Goal: Task Accomplishment & Management: Manage account settings

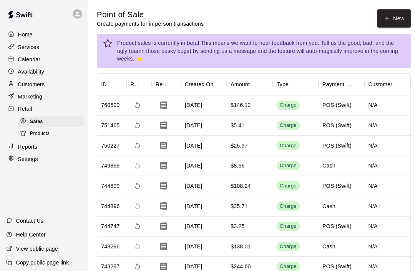
click at [19, 59] on p "Calendar" at bounding box center [29, 59] width 22 height 8
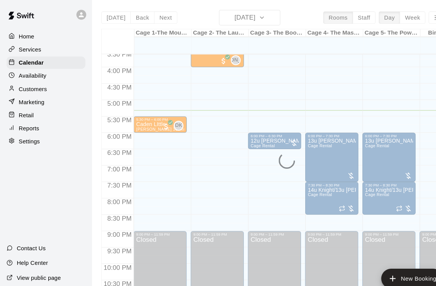
scroll to position [468, 0]
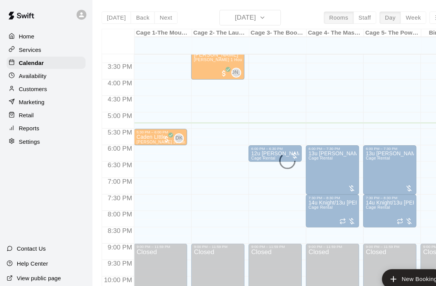
click at [25, 111] on p "Retail" at bounding box center [25, 108] width 14 height 8
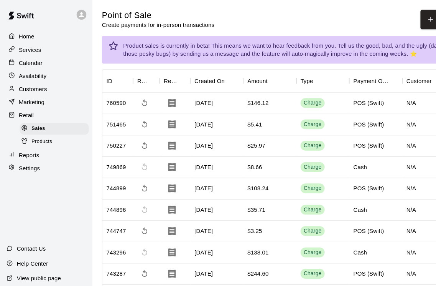
click at [311, 15] on button "New" at bounding box center [410, 18] width 33 height 18
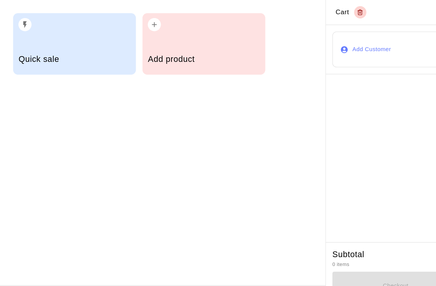
click at [149, 22] on button "button" at bounding box center [145, 23] width 12 height 12
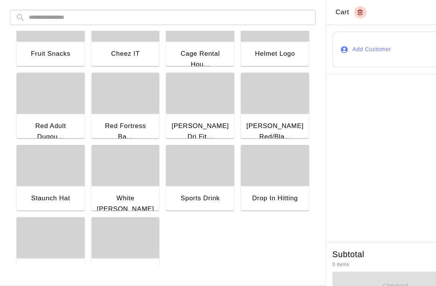
scroll to position [710, 0]
click at [49, 164] on div "button" at bounding box center [47, 155] width 64 height 38
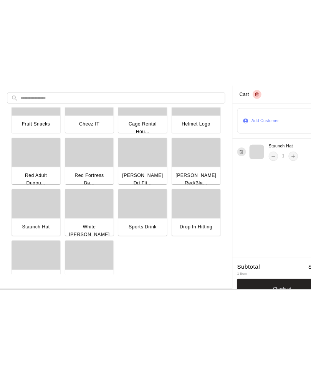
scroll to position [10, 0]
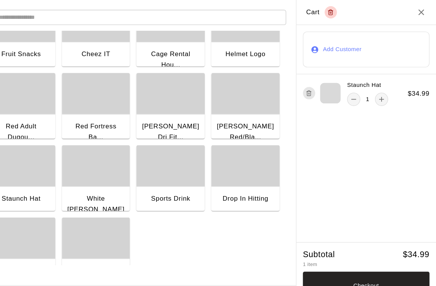
click at [170, 84] on div "button" at bounding box center [187, 87] width 64 height 38
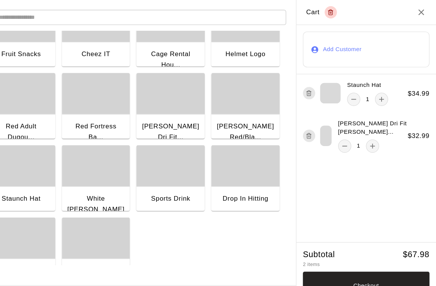
click at [157, 79] on div "button" at bounding box center [187, 87] width 64 height 38
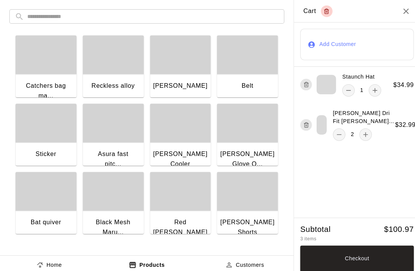
scroll to position [0, 0]
click at [244, 64] on div "button" at bounding box center [244, 54] width 60 height 38
click at [302, 84] on line "button" at bounding box center [302, 85] width 0 height 2
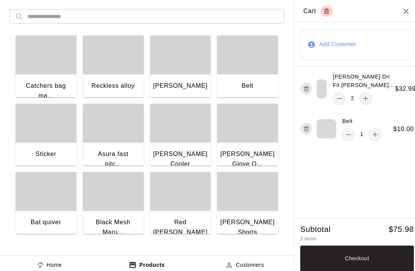
click at [301, 89] on icon "button" at bounding box center [302, 87] width 6 height 9
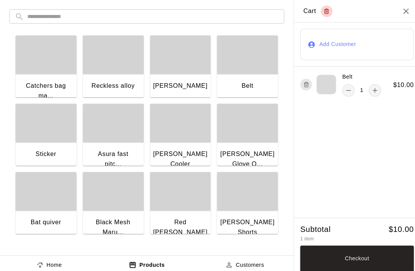
click at [301, 85] on icon "button" at bounding box center [302, 83] width 6 height 9
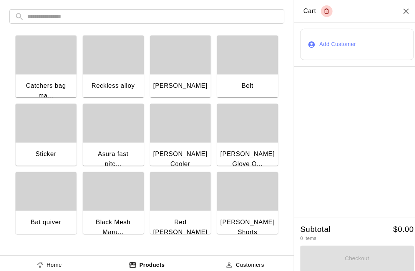
scroll to position [82, 0]
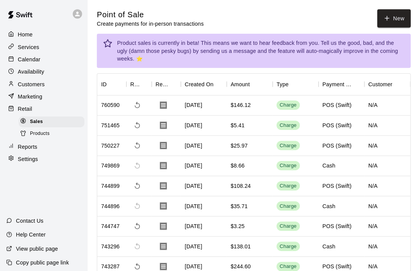
click at [388, 12] on button "New" at bounding box center [388, 18] width 33 height 18
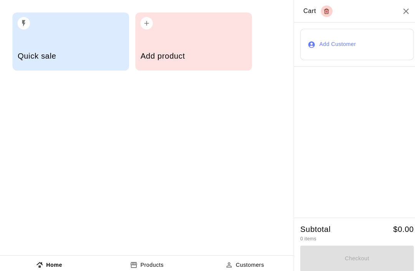
click at [173, 41] on div "Add product" at bounding box center [191, 41] width 115 height 58
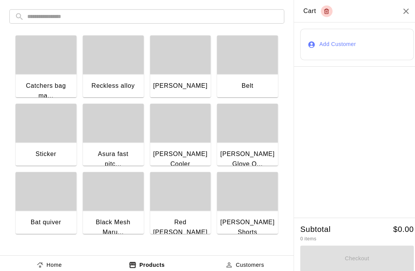
click at [91, 10] on input "text" at bounding box center [151, 16] width 248 height 14
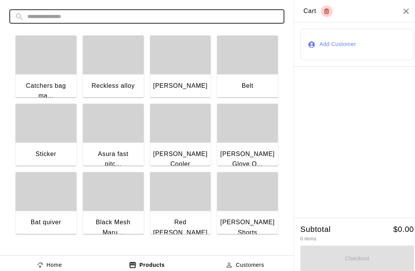
click at [60, 23] on input "text" at bounding box center [151, 16] width 248 height 14
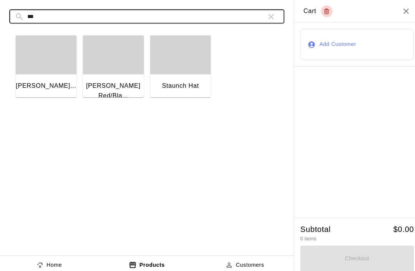
type input "***"
click at [109, 75] on div "[PERSON_NAME] Red/Bla..." at bounding box center [112, 90] width 60 height 35
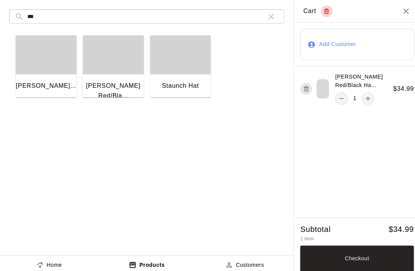
click at [368, 252] on button "Checkout" at bounding box center [352, 256] width 112 height 26
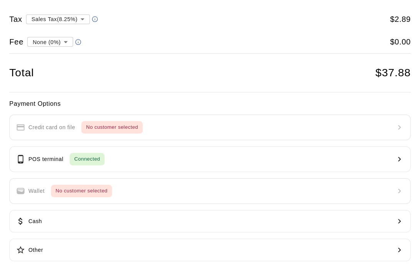
scroll to position [41, 0]
click at [246, 159] on button "POS terminal Connected" at bounding box center [207, 157] width 396 height 25
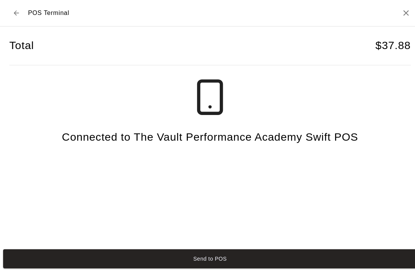
scroll to position [606, 0]
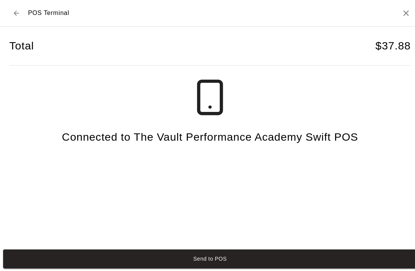
click at [85, 266] on button "Send to POS" at bounding box center [207, 256] width 408 height 19
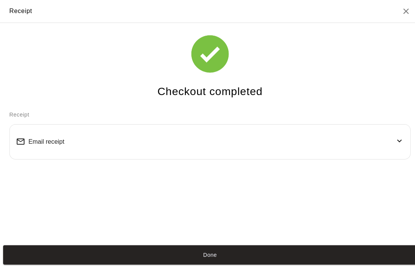
click at [356, 261] on button "Done" at bounding box center [207, 252] width 408 height 19
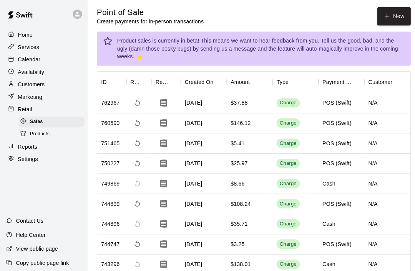
scroll to position [0, 0]
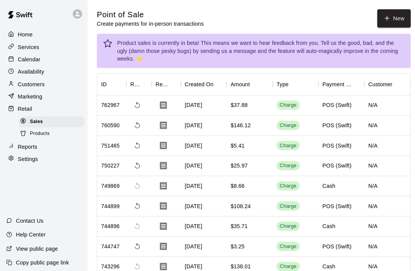
click at [389, 15] on button "New" at bounding box center [388, 18] width 33 height 18
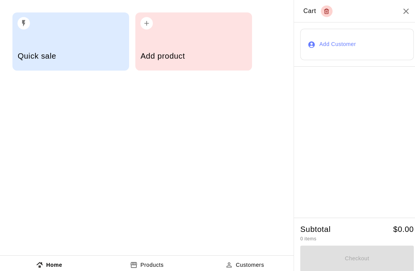
click at [167, 39] on div "Add product" at bounding box center [191, 41] width 115 height 58
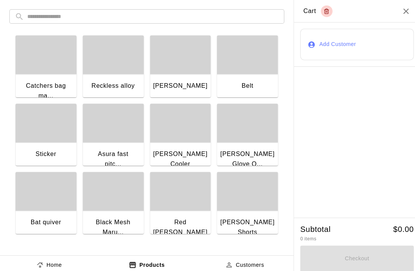
click at [182, 15] on input "text" at bounding box center [151, 16] width 248 height 14
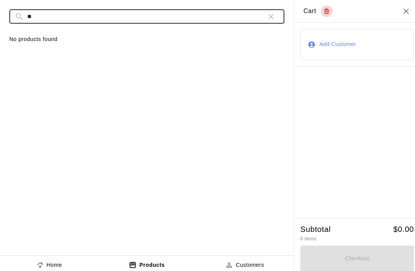
type input "*"
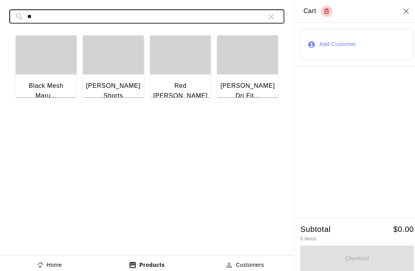
type input "*"
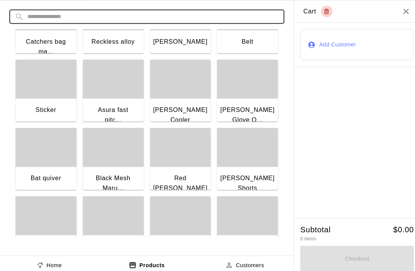
scroll to position [583, 0]
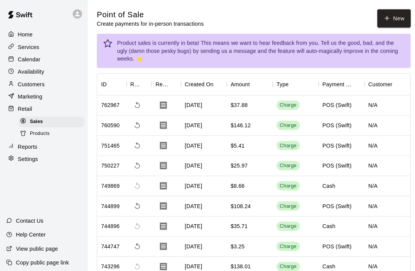
click at [390, 18] on button "New" at bounding box center [388, 18] width 33 height 18
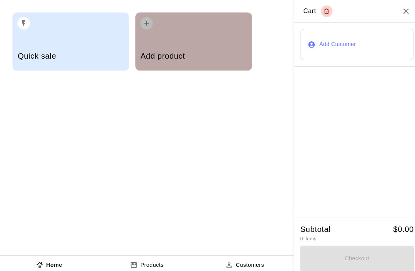
click at [180, 41] on div "Add product" at bounding box center [191, 41] width 115 height 58
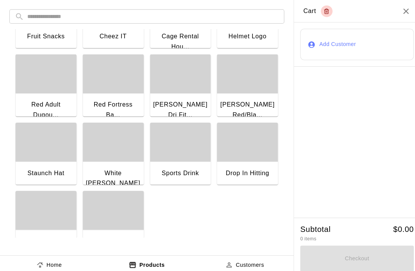
scroll to position [724, 0]
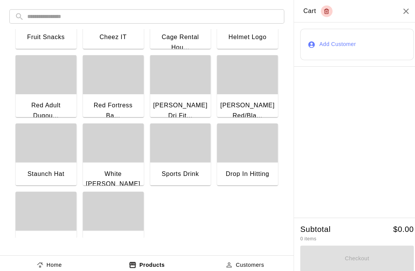
click at [183, 93] on div "button" at bounding box center [178, 74] width 60 height 38
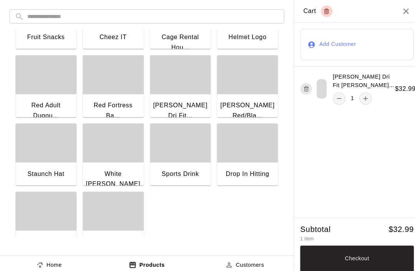
click at [303, 84] on icon "button" at bounding box center [302, 87] width 6 height 9
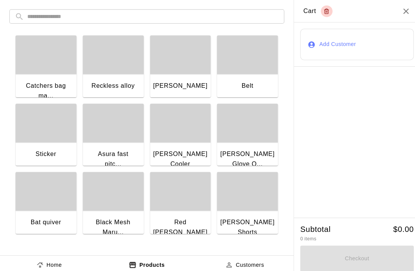
scroll to position [0, 0]
click at [177, 13] on input "text" at bounding box center [151, 16] width 248 height 14
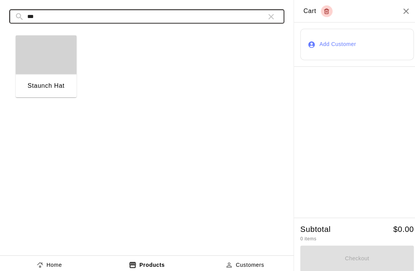
type input "***"
click at [50, 72] on div "button" at bounding box center [45, 54] width 60 height 38
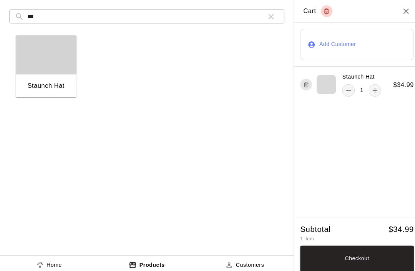
click at [151, 12] on input "***" at bounding box center [142, 16] width 230 height 14
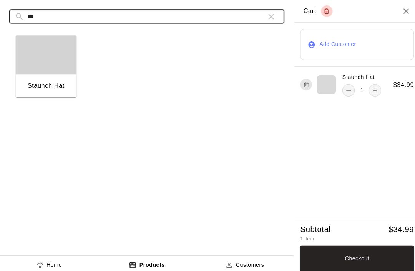
click at [265, 15] on icon "button" at bounding box center [267, 16] width 9 height 9
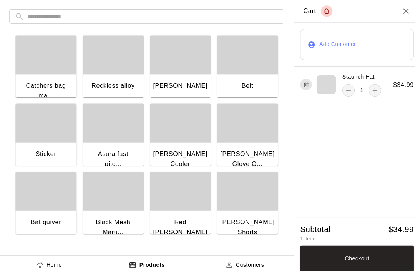
click at [138, 15] on input "text" at bounding box center [151, 16] width 248 height 14
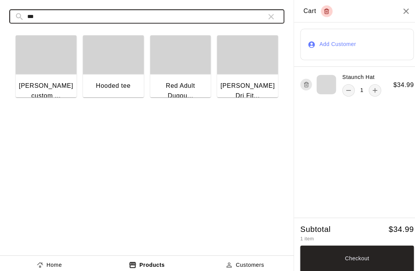
type input "***"
click at [251, 67] on div "button" at bounding box center [244, 54] width 60 height 38
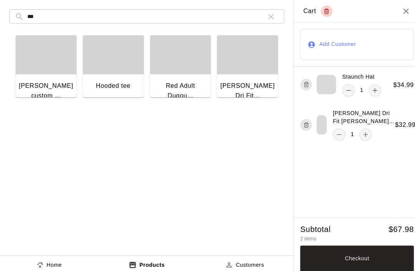
click at [367, 252] on button "Checkout" at bounding box center [352, 256] width 112 height 26
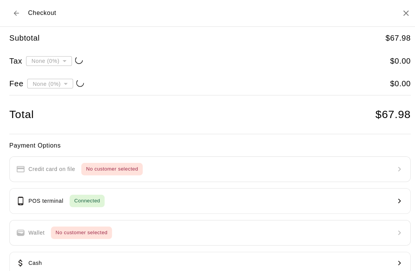
type input "**********"
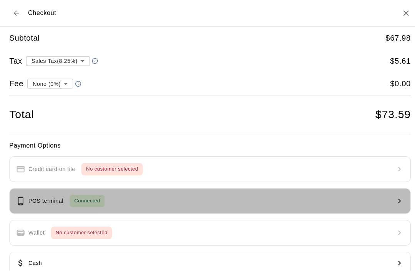
click at [319, 190] on button "POS terminal Connected" at bounding box center [207, 198] width 396 height 25
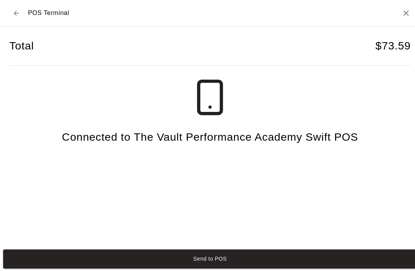
scroll to position [19, 0]
click at [225, 264] on button "Send to POS" at bounding box center [207, 256] width 408 height 19
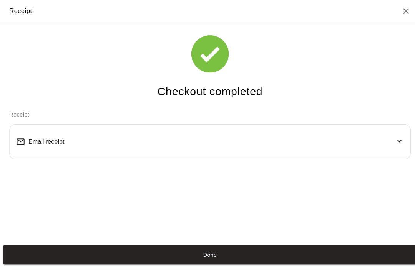
scroll to position [15, 0]
click at [144, 260] on button "Done" at bounding box center [207, 252] width 408 height 19
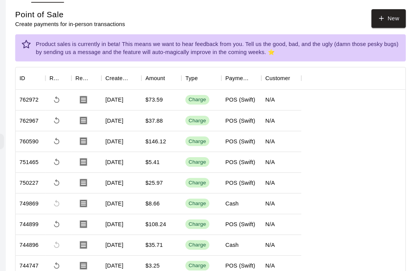
scroll to position [0, 0]
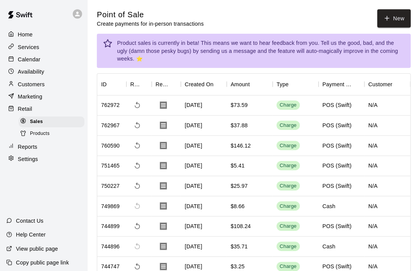
click at [15, 57] on div at bounding box center [13, 58] width 10 height 7
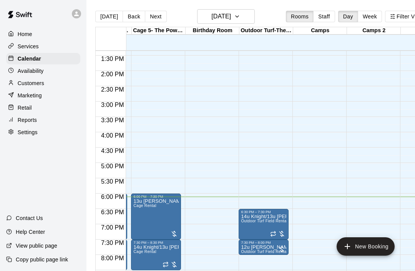
scroll to position [0, 226]
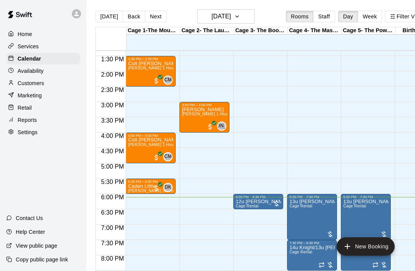
click at [30, 112] on div "Retail" at bounding box center [43, 108] width 74 height 12
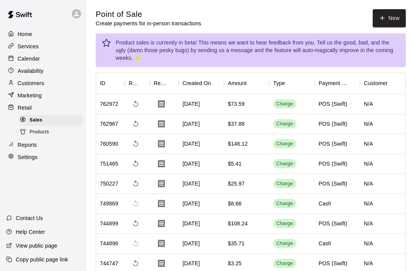
click at [45, 131] on span "Products" at bounding box center [40, 133] width 20 height 8
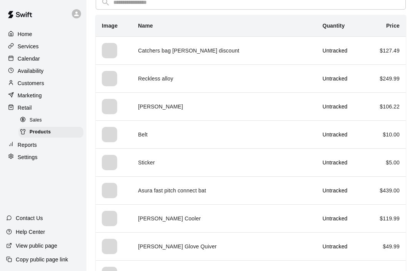
click at [152, 106] on td "[PERSON_NAME]" at bounding box center [224, 107] width 184 height 28
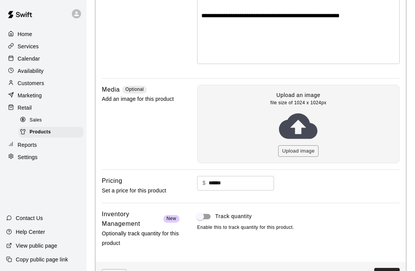
click at [114, 269] on button "Delete" at bounding box center [114, 275] width 25 height 12
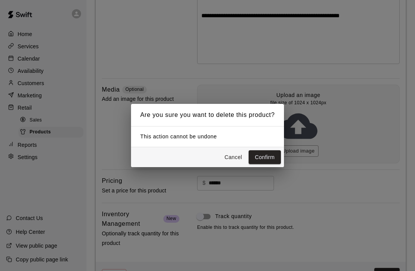
click at [261, 165] on button "Confirm" at bounding box center [264, 157] width 32 height 14
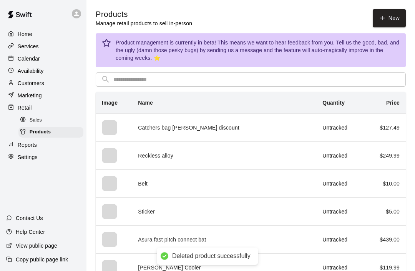
click at [112, 183] on div "simple table" at bounding box center [109, 183] width 15 height 15
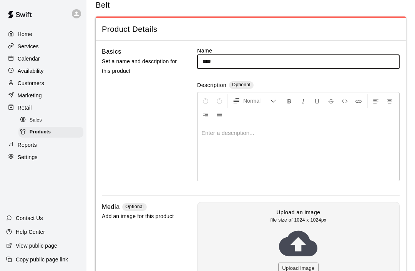
click at [302, 265] on button "Upload image" at bounding box center [298, 269] width 40 height 12
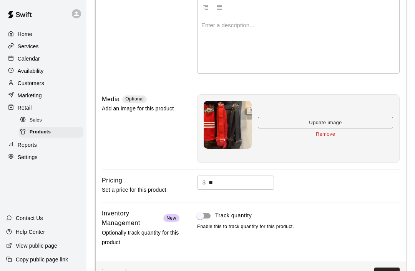
click at [384, 271] on button "Save" at bounding box center [386, 275] width 25 height 14
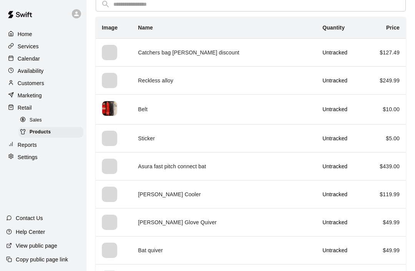
scroll to position [76, 0]
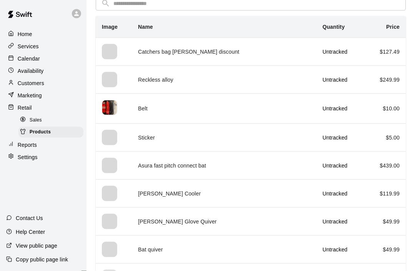
click at [111, 224] on div "simple table" at bounding box center [109, 221] width 15 height 15
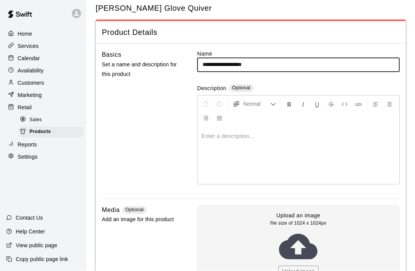
scroll to position [21, 0]
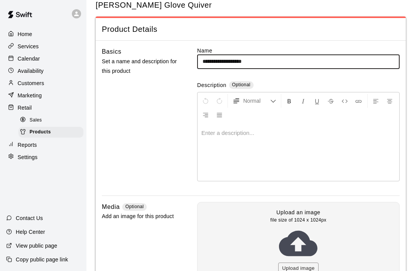
click at [301, 268] on button "Upload image" at bounding box center [298, 269] width 40 height 12
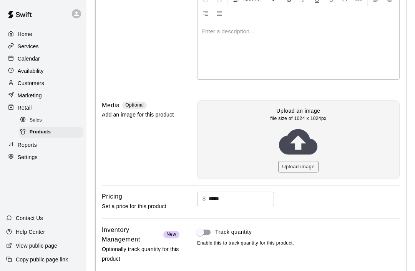
scroll to position [129, 0]
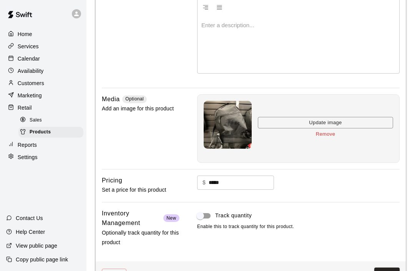
click at [386, 271] on button "Save" at bounding box center [386, 275] width 25 height 14
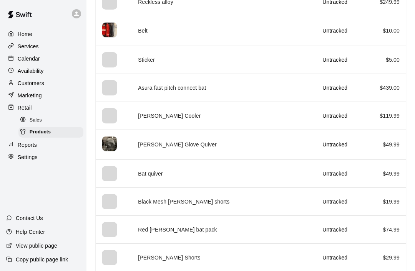
click at [156, 173] on td "Bat quiver" at bounding box center [224, 174] width 184 height 28
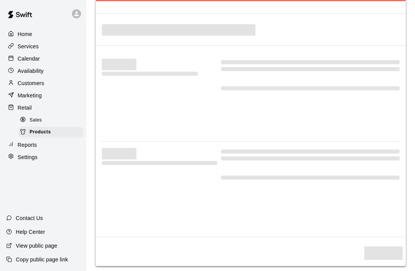
scroll to position [21, 0]
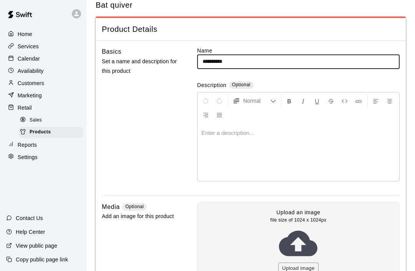
click at [308, 269] on button "Upload image" at bounding box center [298, 269] width 40 height 12
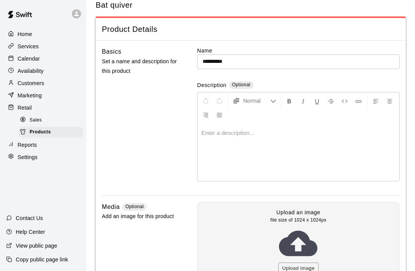
click at [302, 269] on button "Upload image" at bounding box center [298, 269] width 40 height 12
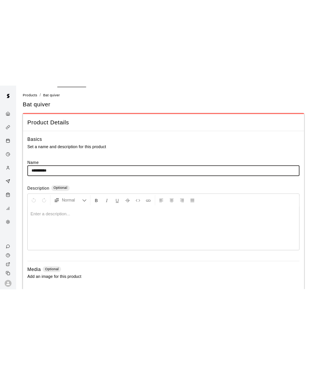
scroll to position [0, 0]
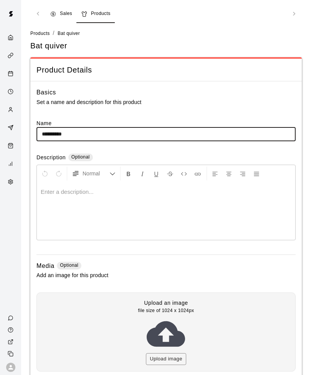
click at [157, 271] on button "Upload image" at bounding box center [166, 359] width 40 height 12
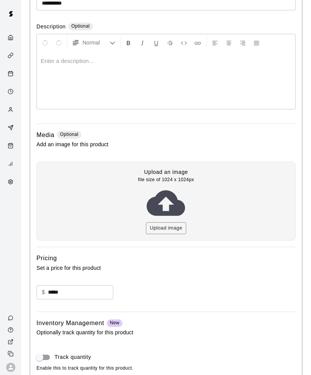
scroll to position [167, 0]
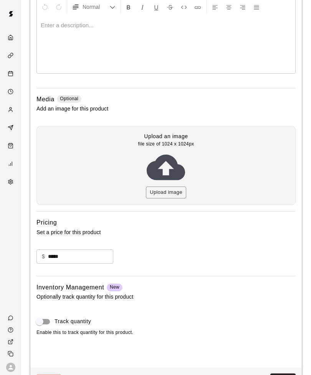
click at [175, 190] on button "Upload image" at bounding box center [166, 193] width 40 height 12
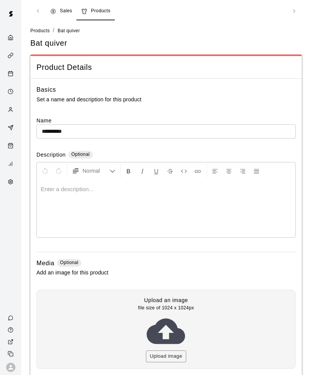
scroll to position [0, 0]
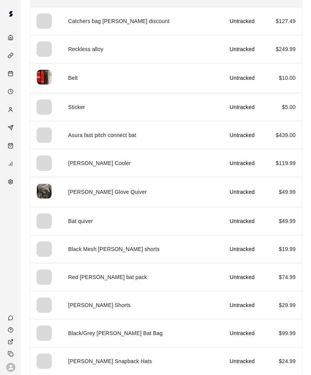
scroll to position [127, 0]
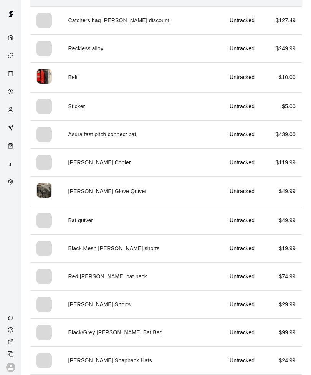
click at [119, 271] on td "Red Marucci bat pack" at bounding box center [142, 276] width 161 height 28
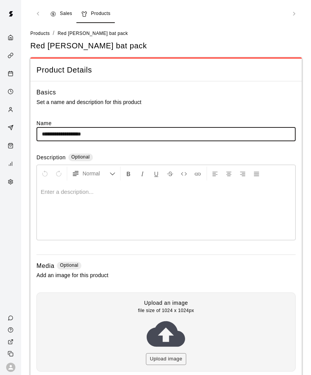
click at [175, 271] on button "Upload image" at bounding box center [166, 359] width 40 height 12
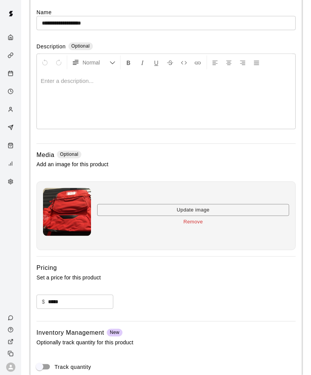
scroll to position [157, 0]
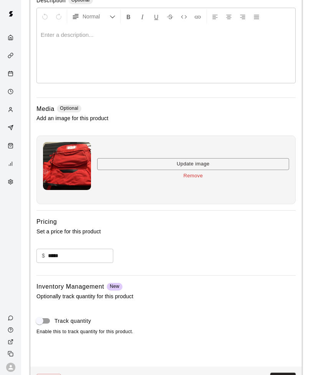
click at [286, 271] on button "Save" at bounding box center [282, 380] width 25 height 14
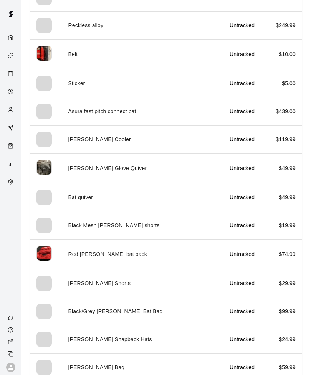
scroll to position [150, 0]
click at [101, 271] on td "[PERSON_NAME] Shorts" at bounding box center [142, 283] width 161 height 28
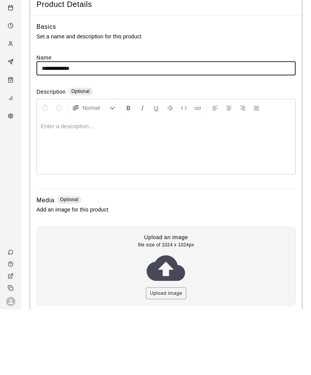
scroll to position [191, 0]
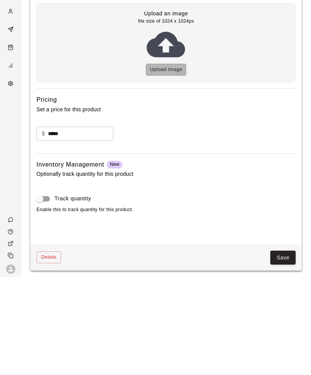
click at [169, 162] on button "Upload image" at bounding box center [166, 168] width 40 height 12
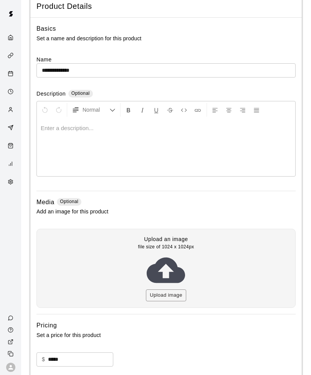
scroll to position [0, 0]
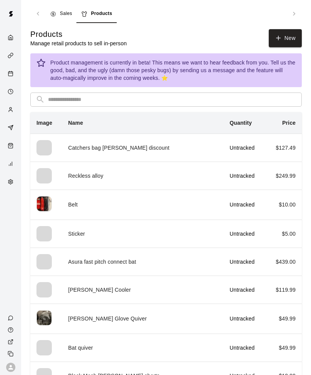
click at [82, 234] on td "Sticker" at bounding box center [142, 234] width 161 height 28
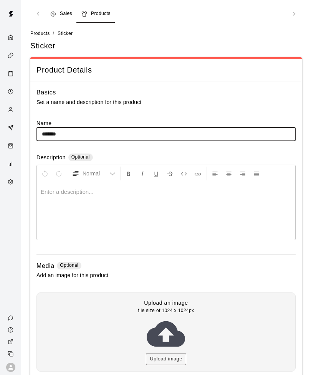
click at [173, 271] on button "Upload image" at bounding box center [166, 359] width 40 height 12
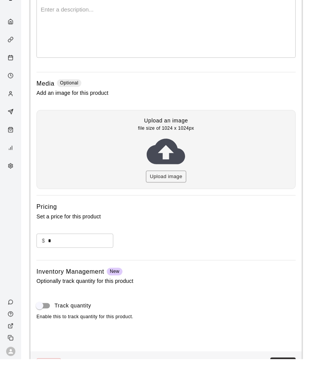
scroll to position [167, 0]
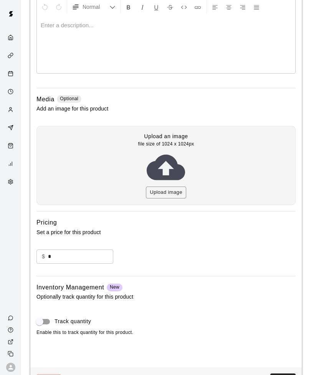
click at [283, 271] on button "Save" at bounding box center [282, 380] width 25 height 14
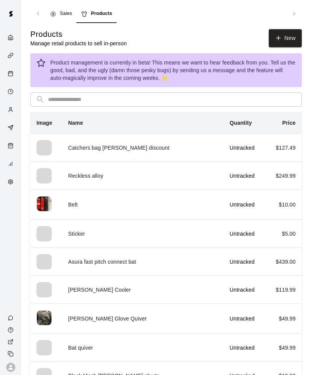
click at [76, 233] on td "Sticker" at bounding box center [142, 234] width 161 height 28
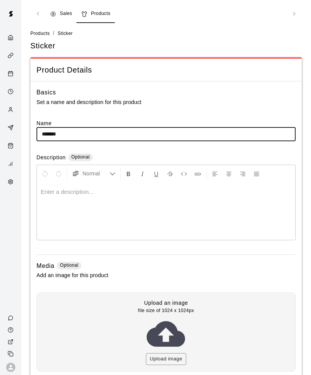
click at [173, 271] on button "Upload image" at bounding box center [166, 359] width 40 height 12
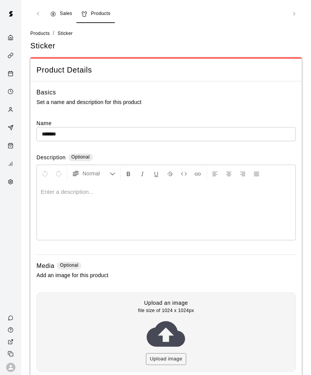
click at [38, 15] on div "Sales Products" at bounding box center [165, 14] width 271 height 18
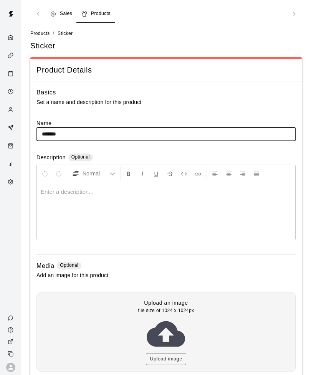
click at [40, 15] on div "Sales Products" at bounding box center [165, 14] width 271 height 18
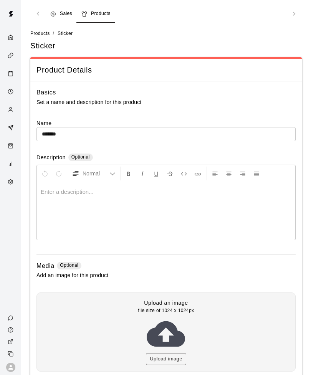
click at [14, 148] on div "Retail" at bounding box center [13, 146] width 10 height 7
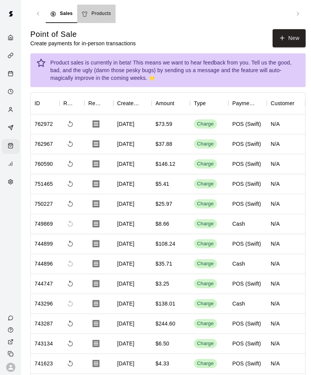
click at [106, 15] on span "Products" at bounding box center [101, 14] width 20 height 8
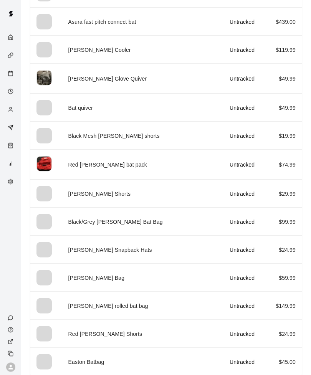
scroll to position [241, 0]
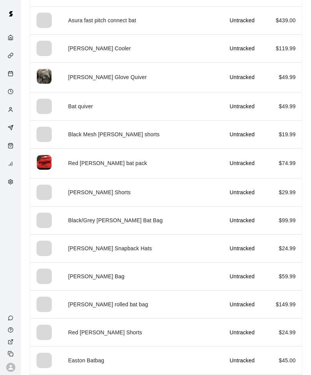
click at [89, 220] on td "Black/Grey Marucci Bat Bag" at bounding box center [142, 220] width 161 height 28
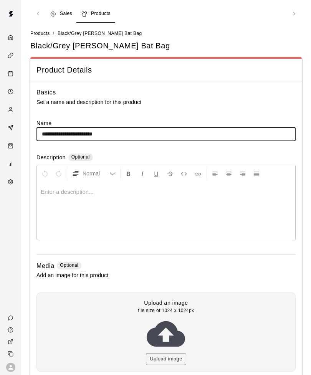
click at [176, 271] on button "Upload image" at bounding box center [166, 359] width 40 height 12
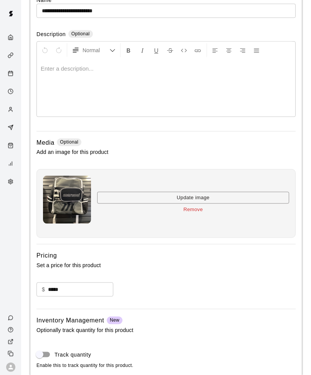
scroll to position [157, 0]
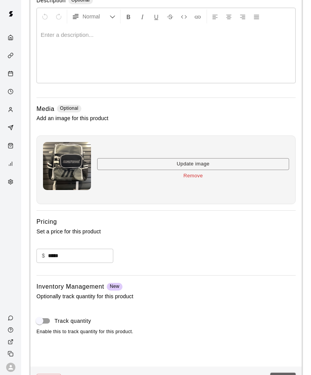
click at [282, 271] on button "Save" at bounding box center [282, 380] width 25 height 14
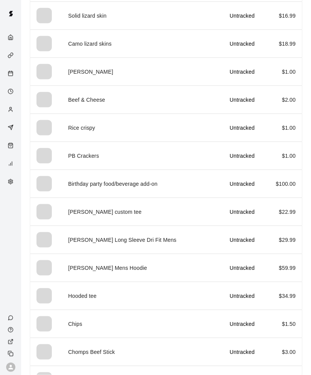
scroll to position [784, 0]
click at [103, 265] on td "Marucci Mens Hoodie" at bounding box center [142, 268] width 161 height 28
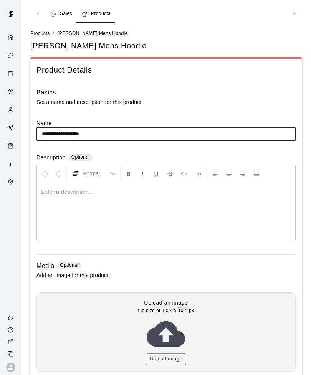
click at [175, 271] on button "Upload image" at bounding box center [166, 359] width 40 height 12
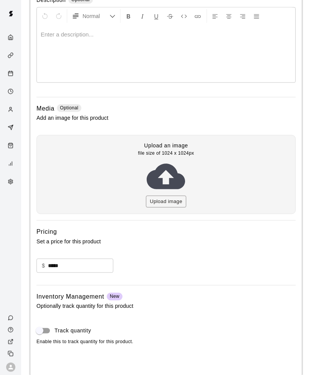
scroll to position [167, 0]
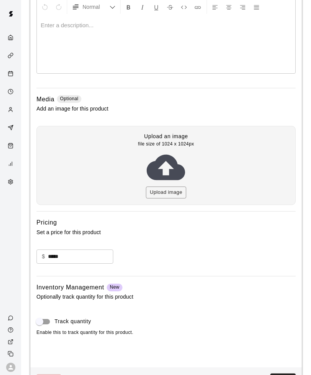
click at [284, 271] on button "Save" at bounding box center [282, 380] width 25 height 14
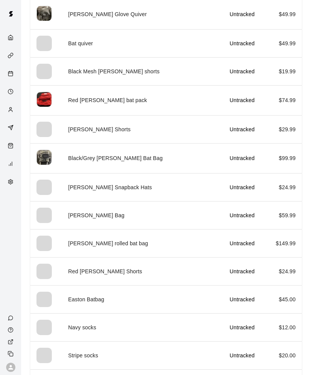
scroll to position [307, 0]
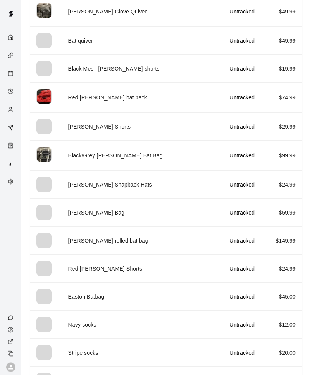
click at [111, 211] on td "Marucci Duffle Bag" at bounding box center [142, 212] width 161 height 28
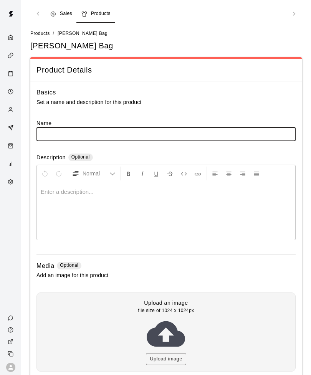
type input "**********"
type input "*****"
click at [184, 271] on button "Upload image" at bounding box center [166, 359] width 40 height 12
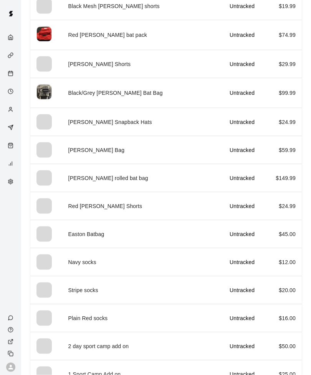
scroll to position [375, 0]
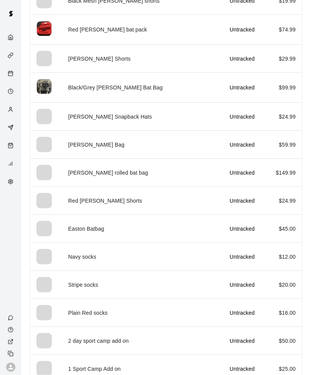
click at [89, 271] on td "Stripe socks" at bounding box center [142, 285] width 161 height 28
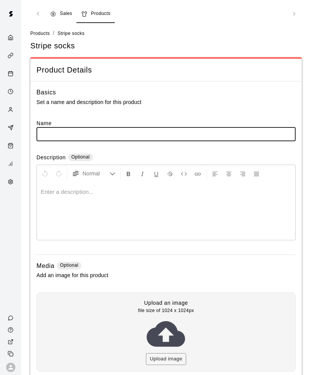
type input "**********"
type input "**"
click at [172, 271] on button "Upload image" at bounding box center [166, 359] width 40 height 12
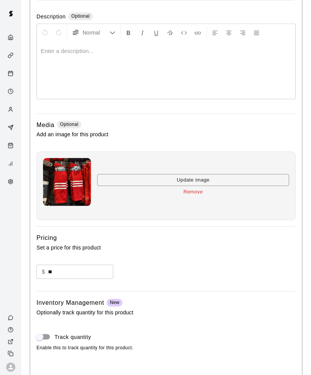
scroll to position [157, 0]
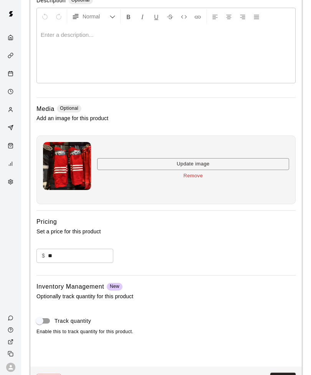
click at [283, 271] on button "Save" at bounding box center [282, 380] width 25 height 14
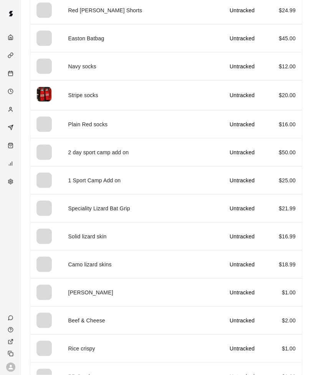
scroll to position [566, 0]
click at [106, 261] on td "Camo lizard skins" at bounding box center [142, 264] width 161 height 28
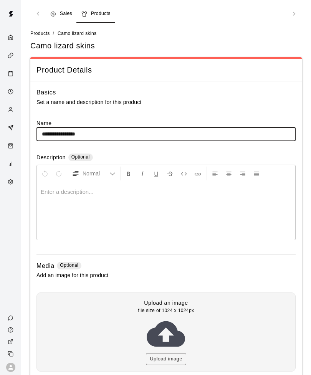
click at [174, 271] on button "Upload image" at bounding box center [166, 359] width 40 height 12
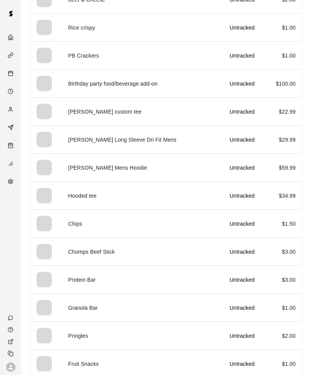
scroll to position [886, 0]
click at [91, 195] on td "Hooded tee" at bounding box center [142, 196] width 161 height 28
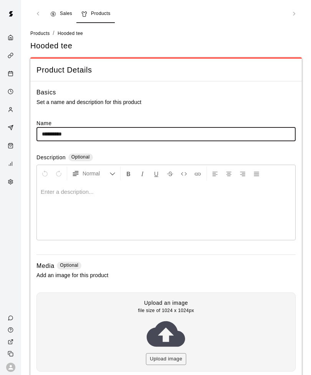
click at [178, 271] on button "Upload image" at bounding box center [166, 359] width 40 height 12
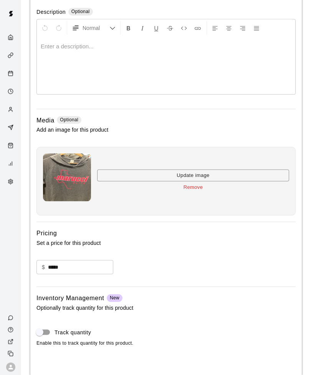
scroll to position [157, 0]
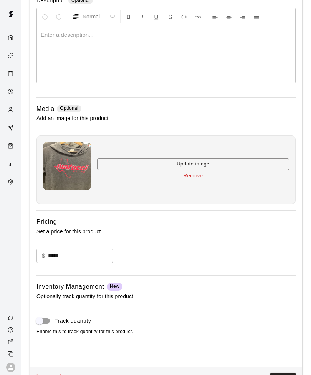
click at [283, 271] on button "Save" at bounding box center [282, 380] width 25 height 14
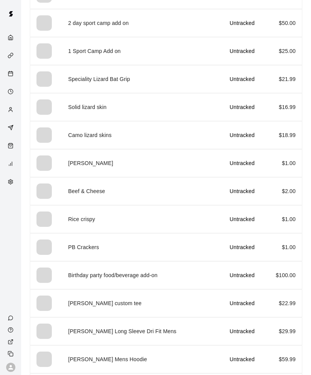
scroll to position [701, 0]
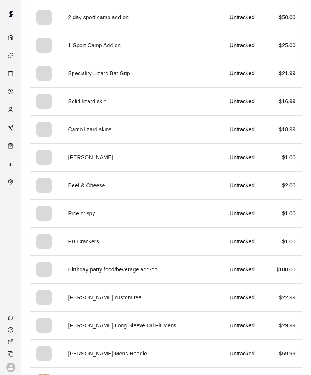
click at [111, 271] on td "Marucci custom tee" at bounding box center [142, 297] width 161 height 28
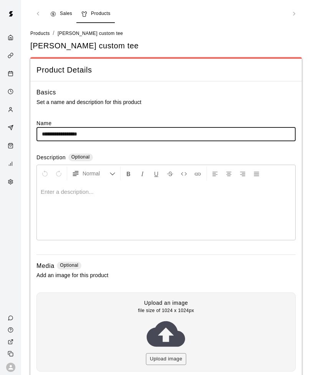
click at [180, 271] on button "Upload image" at bounding box center [166, 359] width 40 height 12
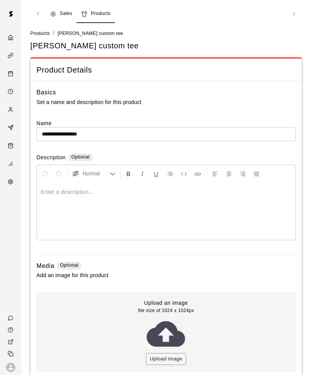
click at [168, 271] on button "Upload image" at bounding box center [166, 359] width 40 height 12
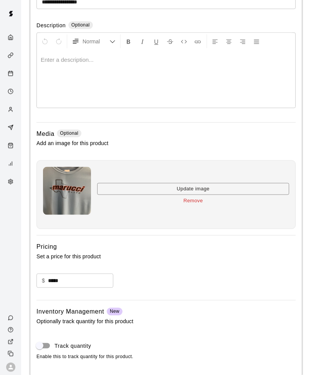
scroll to position [157, 0]
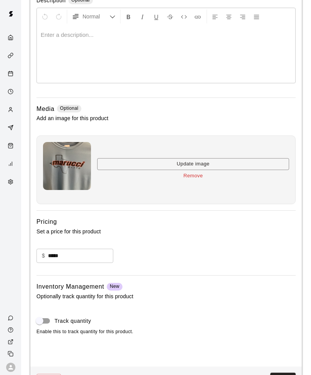
click at [199, 180] on button "Remove" at bounding box center [193, 176] width 192 height 12
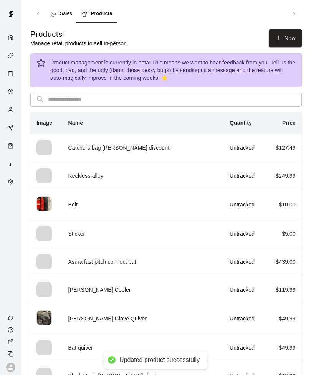
click at [15, 154] on div "Retail" at bounding box center [11, 146] width 18 height 15
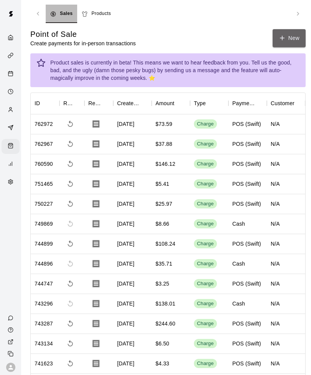
click at [294, 38] on button "New" at bounding box center [289, 38] width 33 height 18
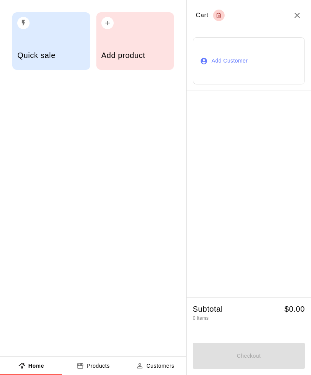
click at [133, 45] on div "Add product" at bounding box center [135, 56] width 68 height 27
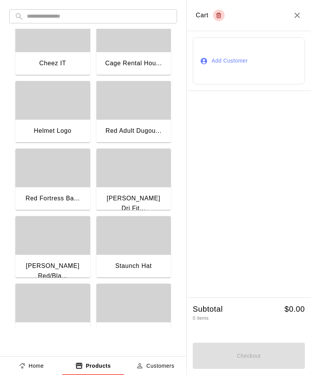
scroll to position [1374, 0]
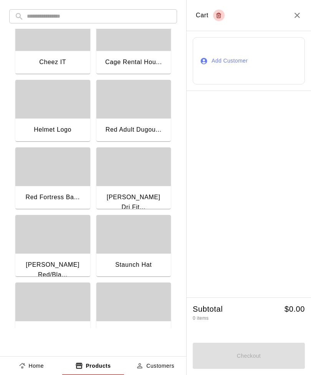
click at [142, 185] on div "button" at bounding box center [133, 166] width 75 height 38
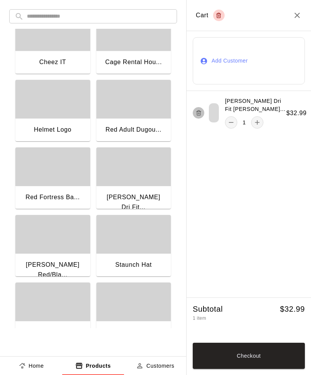
click at [202, 119] on button "button" at bounding box center [199, 113] width 12 height 12
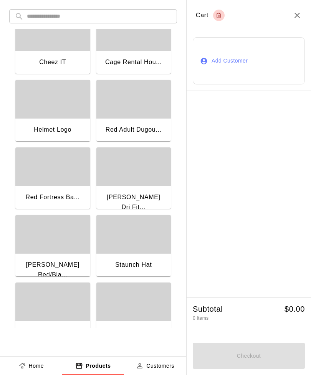
click at [63, 243] on div "button" at bounding box center [52, 234] width 75 height 38
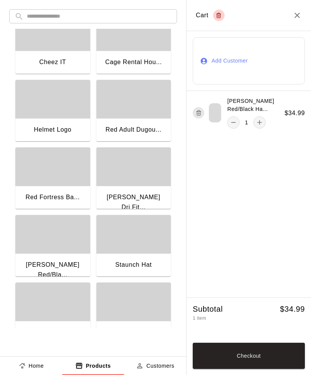
click at [140, 119] on div "Red Adult Dugou..." at bounding box center [133, 130] width 75 height 25
click at [258, 271] on button "Checkout" at bounding box center [249, 356] width 112 height 26
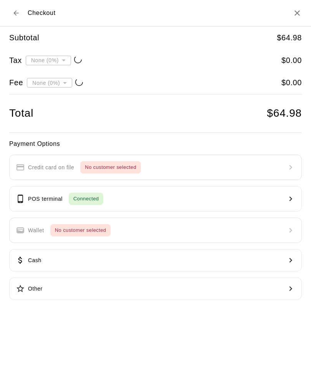
type input "**********"
click at [17, 10] on icon "Back to cart" at bounding box center [16, 13] width 8 height 8
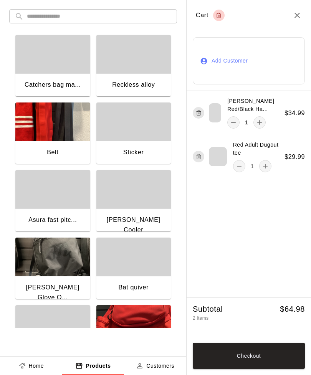
click at [268, 170] on icon "add" at bounding box center [265, 166] width 8 height 8
click at [241, 170] on icon "remove" at bounding box center [239, 166] width 8 height 8
click at [263, 126] on icon "add" at bounding box center [260, 123] width 8 height 8
click at [276, 271] on button "Checkout" at bounding box center [249, 356] width 112 height 26
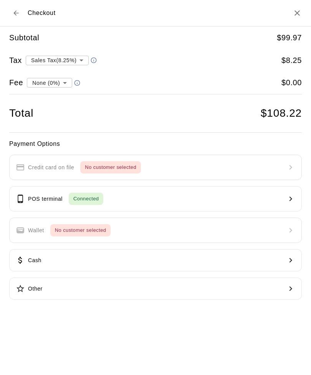
click at [93, 193] on div "Connected" at bounding box center [86, 199] width 35 height 12
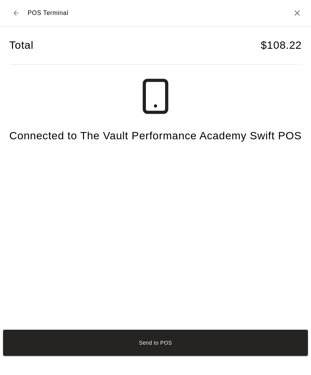
click at [241, 271] on button "Send to POS" at bounding box center [155, 343] width 305 height 26
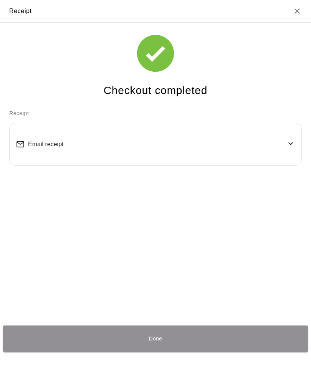
click at [160, 271] on button "Done" at bounding box center [155, 339] width 305 height 26
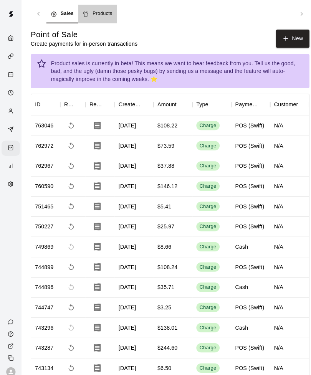
click at [101, 19] on link "Products" at bounding box center [96, 14] width 38 height 18
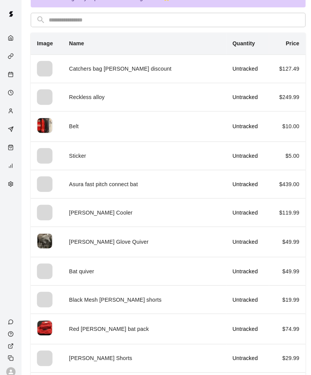
scroll to position [81, 0]
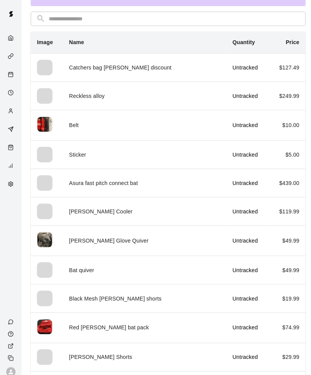
click at [84, 211] on td "[PERSON_NAME] Cooler" at bounding box center [142, 209] width 161 height 28
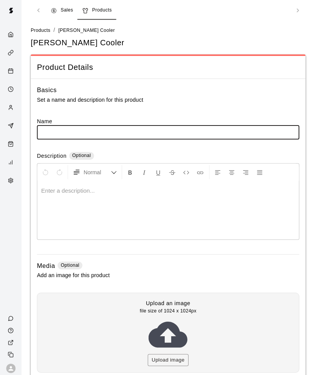
type input "**********"
type input "******"
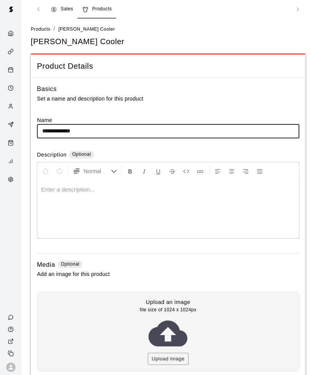
click at [175, 271] on button "Upload image" at bounding box center [166, 359] width 40 height 12
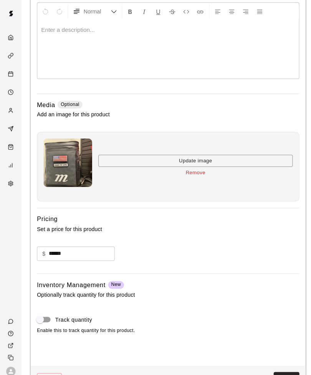
scroll to position [162, 0]
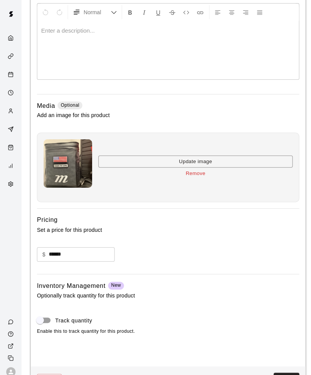
click at [286, 271] on button "Save" at bounding box center [282, 375] width 25 height 14
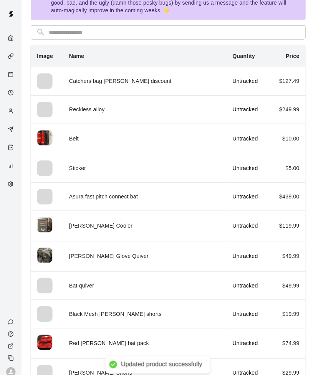
scroll to position [76, 0]
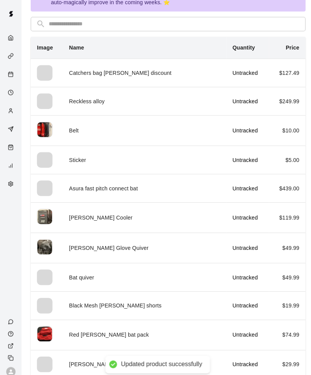
click at [93, 271] on td "Bat quiver" at bounding box center [142, 274] width 161 height 28
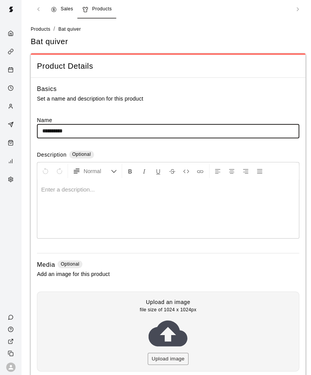
click at [180, 271] on button "Upload image" at bounding box center [166, 359] width 40 height 12
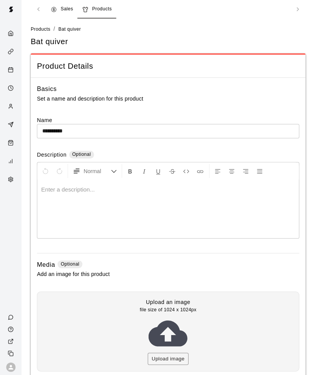
click at [172, 271] on button "Upload image" at bounding box center [166, 359] width 40 height 12
click at [174, 271] on button "Upload image" at bounding box center [166, 359] width 40 height 12
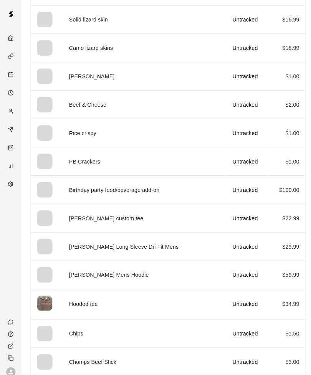
scroll to position [784, 0]
click at [111, 271] on td "Marucci Mens Hoodie" at bounding box center [142, 272] width 161 height 28
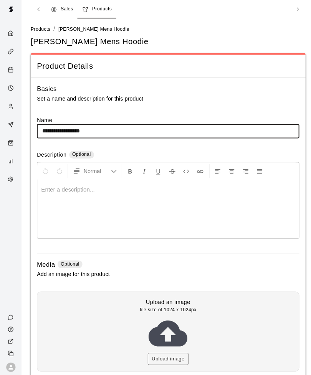
click at [169, 271] on button "Upload image" at bounding box center [166, 359] width 40 height 12
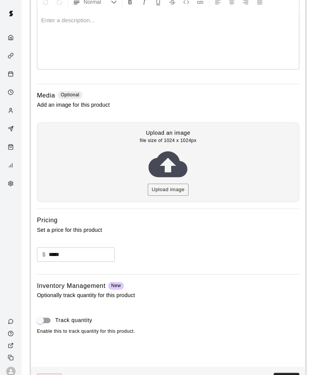
scroll to position [171, 0]
click at [284, 271] on button "Save" at bounding box center [282, 376] width 25 height 14
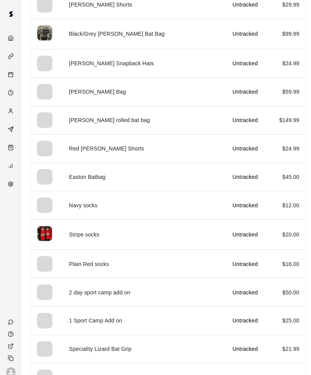
scroll to position [424, 0]
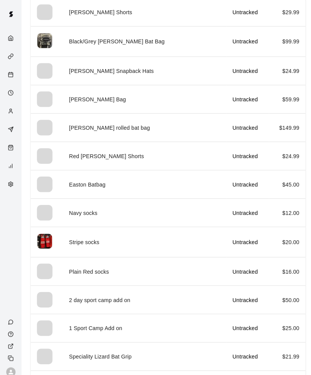
click at [83, 213] on td "Navy socks" at bounding box center [142, 210] width 161 height 28
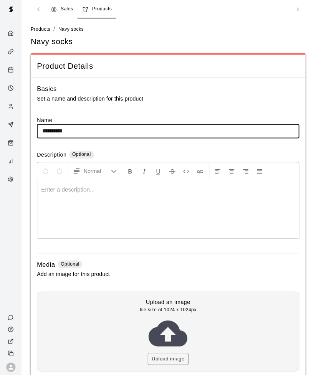
click at [175, 271] on button "Upload image" at bounding box center [166, 359] width 40 height 12
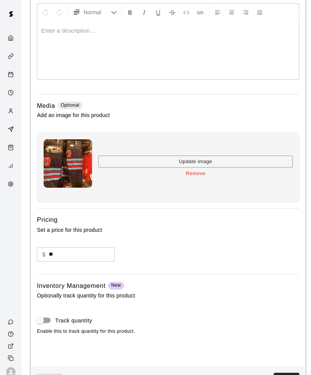
scroll to position [162, 0]
click at [287, 271] on button "Save" at bounding box center [282, 375] width 25 height 14
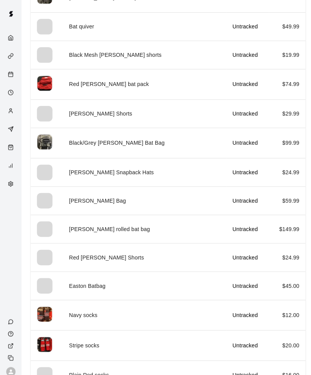
scroll to position [322, 0]
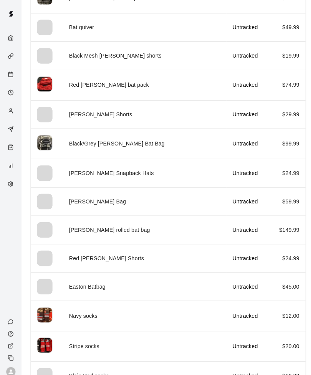
click at [97, 271] on td "Easton Batbag" at bounding box center [142, 283] width 161 height 28
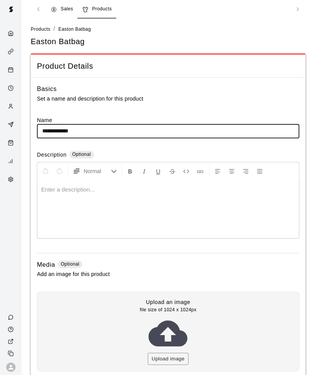
click at [177, 271] on button "Upload image" at bounding box center [166, 359] width 40 height 12
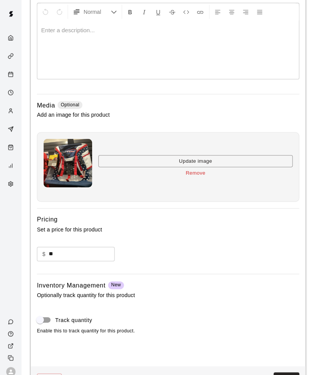
scroll to position [162, 0]
click at [286, 271] on button "Save" at bounding box center [282, 375] width 25 height 14
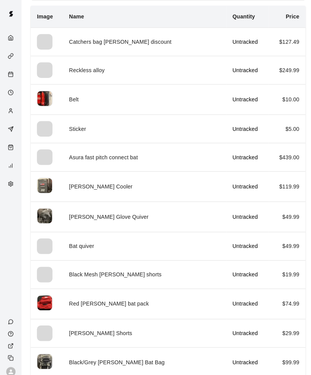
scroll to position [110, 0]
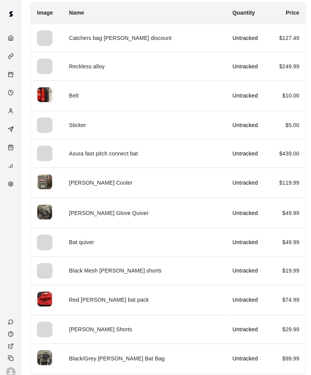
click at [83, 243] on td "Bat quiver" at bounding box center [142, 239] width 161 height 28
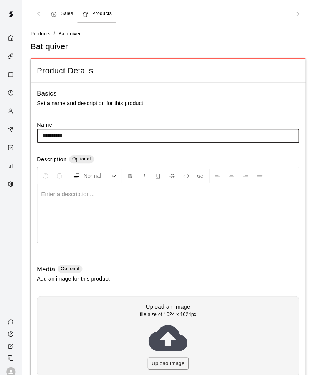
click at [173, 271] on button "Upload image" at bounding box center [166, 359] width 40 height 12
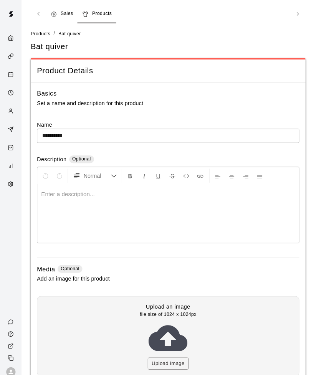
click at [36, 16] on div "Sales Products" at bounding box center [165, 14] width 271 height 18
click at [43, 9] on div "Sales Products" at bounding box center [165, 14] width 271 height 18
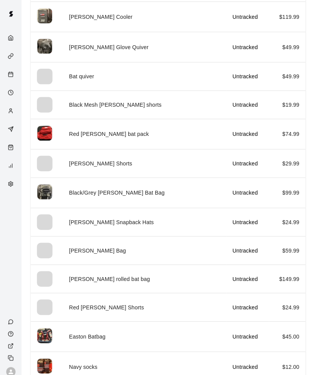
scroll to position [274, 0]
click at [111, 246] on td "Marucci Duffle Bag" at bounding box center [142, 247] width 161 height 28
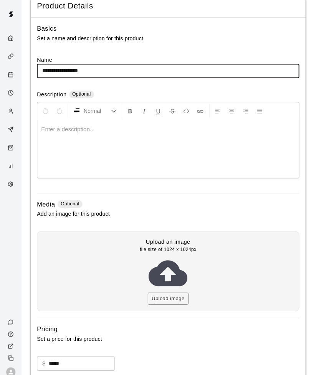
click at [171, 271] on button "Upload image" at bounding box center [166, 295] width 40 height 12
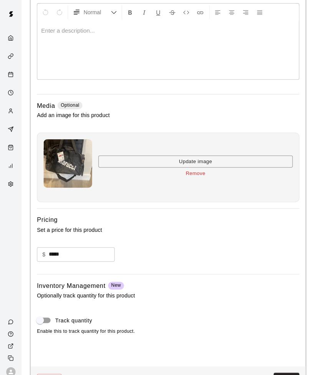
scroll to position [162, 0]
click at [286, 271] on button "Save" at bounding box center [282, 375] width 25 height 14
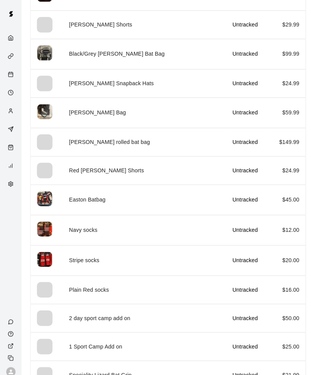
scroll to position [411, 0]
click at [103, 173] on td "Red Marucci Shorts" at bounding box center [142, 168] width 161 height 28
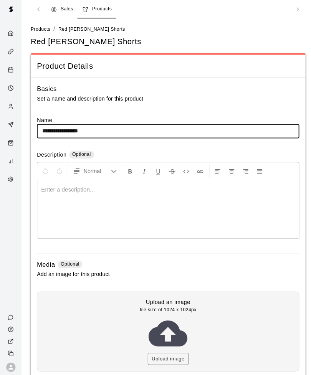
click at [169, 271] on button "Upload image" at bounding box center [166, 359] width 40 height 12
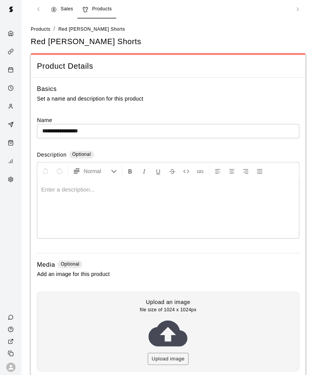
click at [172, 271] on button "Upload image" at bounding box center [166, 359] width 40 height 12
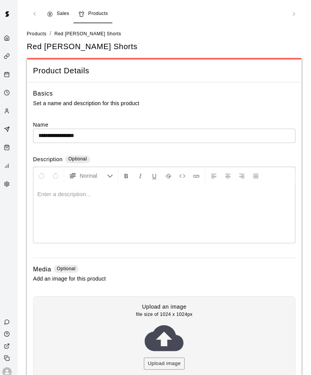
click at [171, 271] on button "Upload image" at bounding box center [166, 359] width 40 height 12
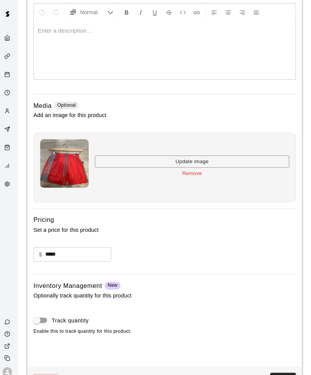
scroll to position [162, 0]
click at [280, 271] on button "Save" at bounding box center [282, 375] width 25 height 14
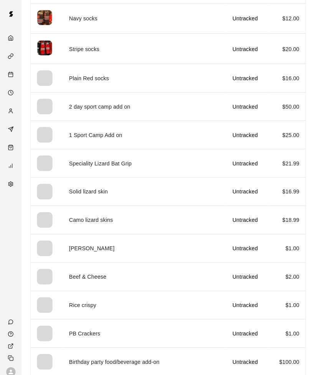
scroll to position [623, 0]
click at [94, 191] on td "Solid lizard skin" at bounding box center [142, 189] width 161 height 28
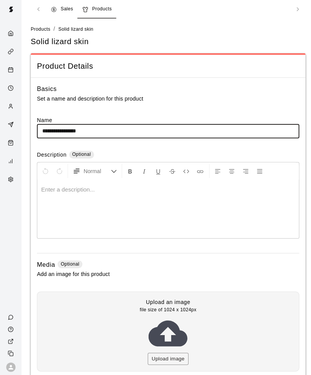
click at [180, 271] on button "Upload image" at bounding box center [166, 359] width 40 height 12
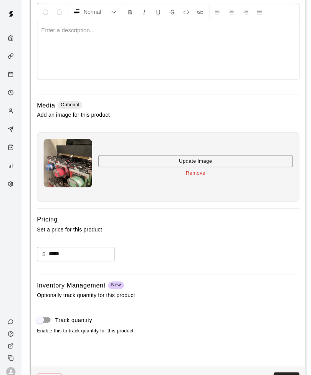
scroll to position [162, 0]
click at [289, 271] on button "Save" at bounding box center [282, 375] width 25 height 14
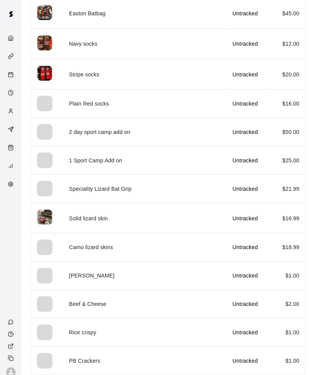
scroll to position [606, 0]
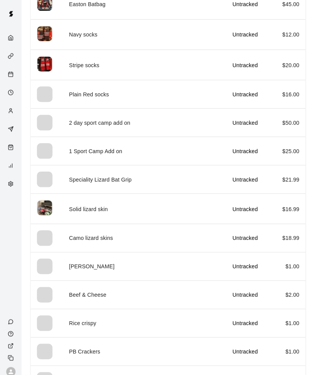
click at [92, 234] on td "Camo lizard skins" at bounding box center [142, 235] width 161 height 28
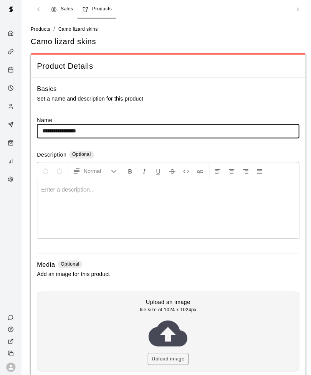
click at [167, 271] on button "Upload image" at bounding box center [166, 359] width 40 height 12
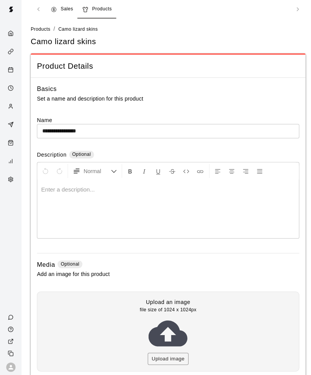
click at [177, 271] on button "Upload image" at bounding box center [166, 359] width 40 height 12
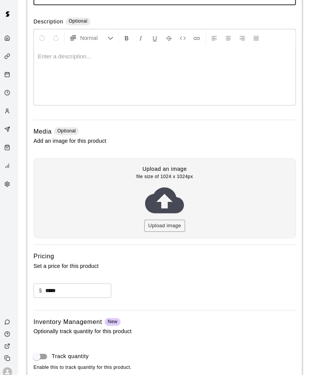
scroll to position [171, 0]
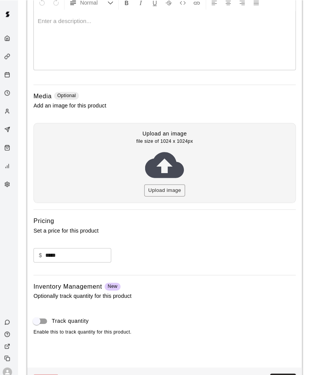
click at [276, 271] on button "Save" at bounding box center [282, 376] width 25 height 14
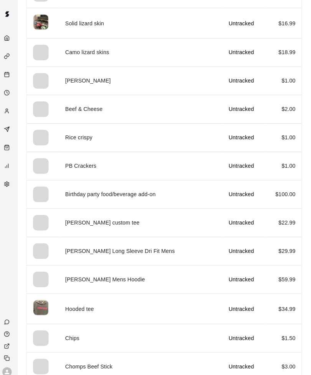
scroll to position [790, 0]
click at [97, 245] on td "Marucci Long Sleeve Dri Fit Mens" at bounding box center [142, 248] width 161 height 28
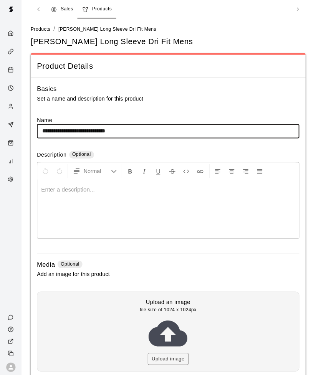
click at [172, 271] on button "Upload image" at bounding box center [166, 359] width 40 height 12
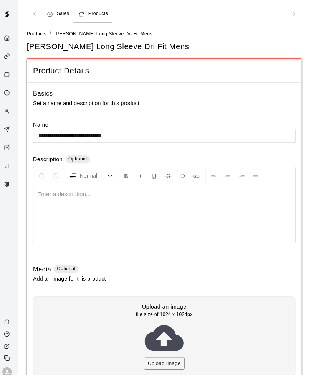
click at [171, 271] on button "Upload image" at bounding box center [166, 359] width 40 height 12
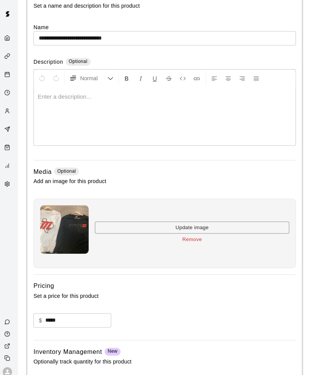
scroll to position [96, 0]
click at [81, 271] on input "*****" at bounding box center [80, 317] width 65 height 14
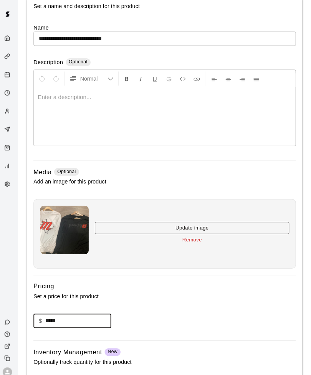
scroll to position [172, 0]
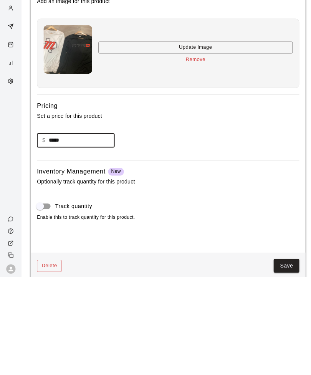
type input "*****"
click at [286, 271] on button "Save" at bounding box center [282, 364] width 25 height 14
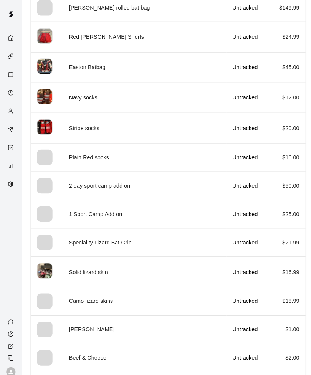
scroll to position [558, 0]
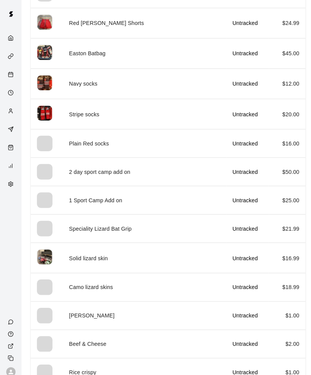
click at [114, 226] on td "Speciality Lizard Bat Grip" at bounding box center [142, 226] width 161 height 28
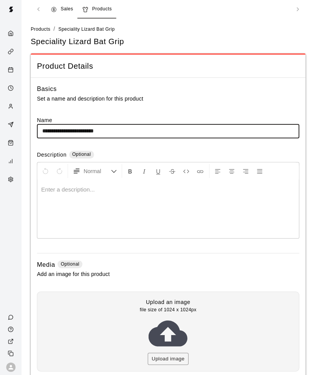
click at [174, 271] on button "Upload image" at bounding box center [166, 359] width 40 height 12
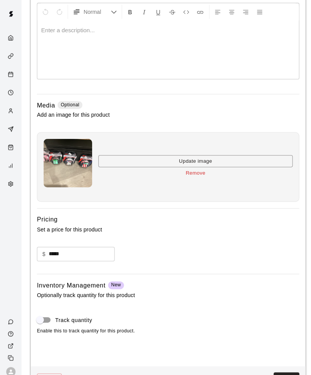
scroll to position [162, 0]
click at [282, 271] on button "Save" at bounding box center [282, 375] width 25 height 14
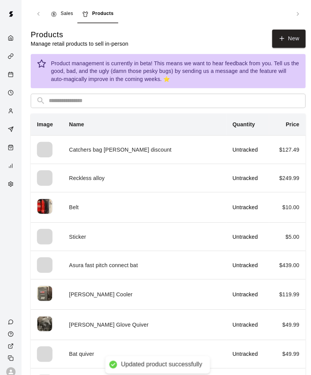
click at [83, 235] on td "Sticker" at bounding box center [142, 234] width 161 height 28
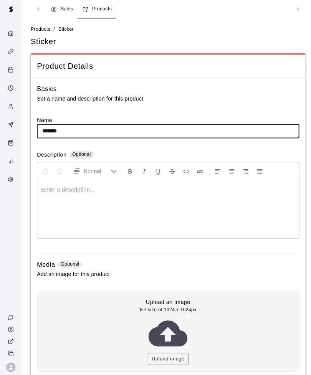
click at [178, 271] on button "Upload image" at bounding box center [166, 359] width 40 height 12
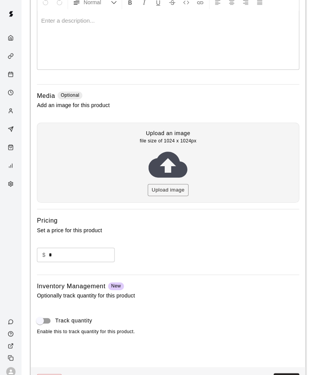
scroll to position [171, 0]
click at [284, 271] on button "Save" at bounding box center [282, 376] width 25 height 14
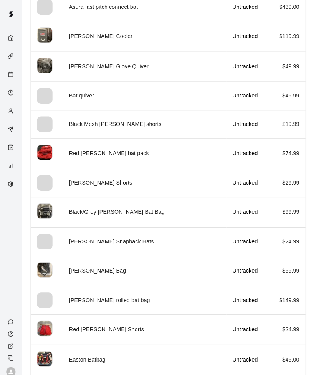
scroll to position [255, 0]
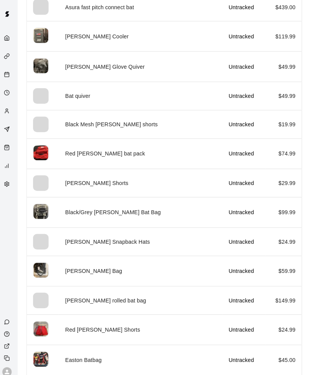
click at [93, 241] on td "Marucci Snapback Hats" at bounding box center [142, 239] width 161 height 28
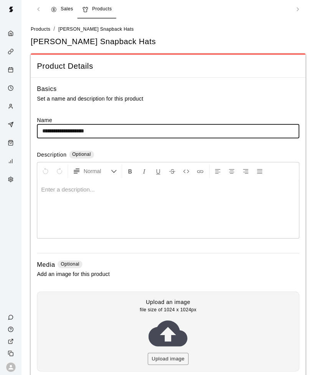
click at [172, 271] on button "Upload image" at bounding box center [166, 359] width 40 height 12
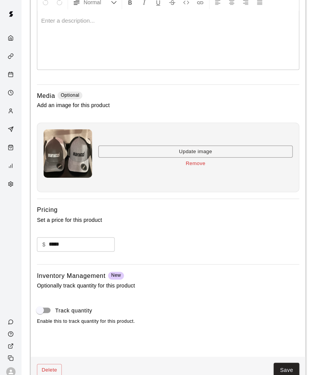
scroll to position [162, 0]
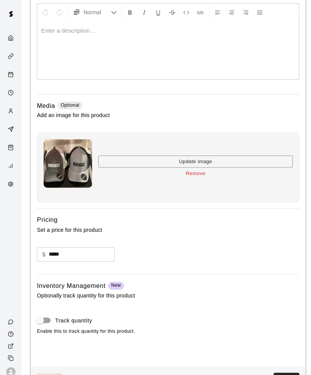
click at [286, 271] on button "Save" at bounding box center [282, 375] width 25 height 14
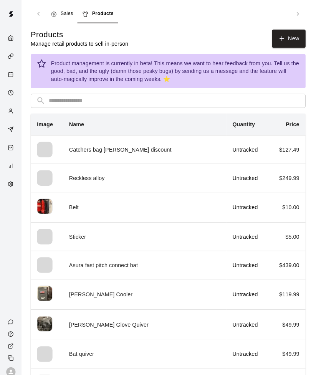
click at [79, 239] on td "Sticker" at bounding box center [142, 234] width 161 height 28
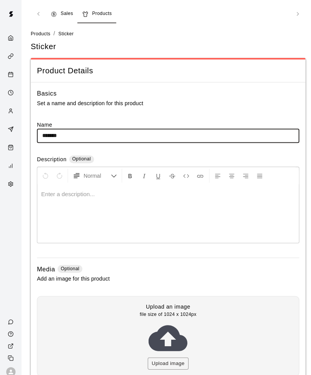
click at [173, 271] on button "Upload image" at bounding box center [166, 359] width 40 height 12
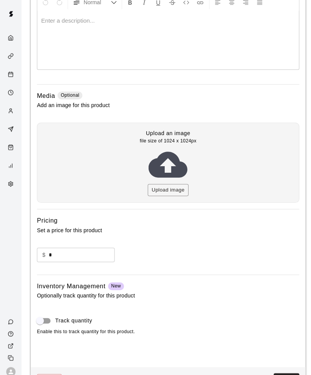
scroll to position [171, 0]
click at [289, 271] on button "Save" at bounding box center [282, 376] width 25 height 14
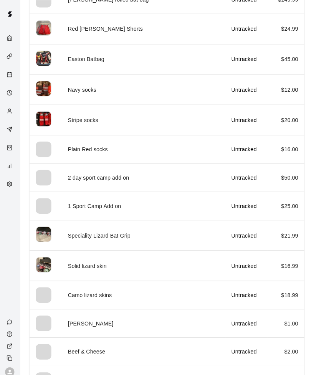
scroll to position [557, 0]
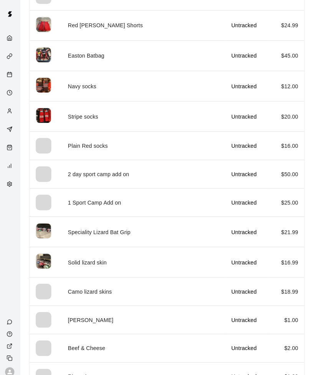
click at [101, 271] on td "Camo lizard skins" at bounding box center [142, 288] width 161 height 28
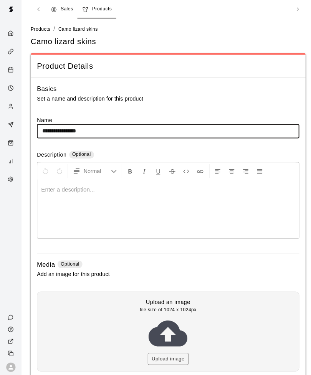
click at [175, 271] on button "Upload image" at bounding box center [166, 359] width 40 height 12
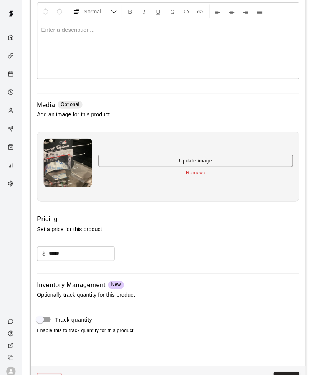
scroll to position [162, 0]
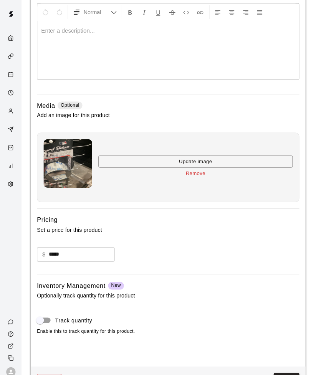
click at [287, 271] on button "Save" at bounding box center [282, 375] width 25 height 14
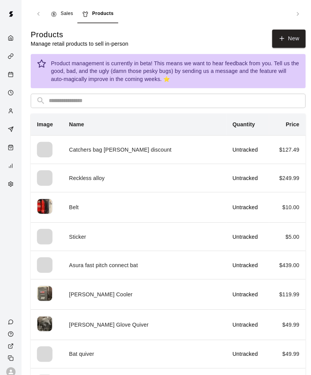
click at [13, 37] on div "Home" at bounding box center [13, 38] width 10 height 7
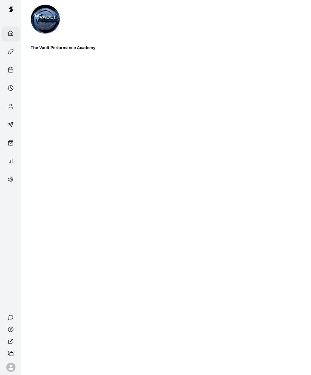
click at [12, 111] on div "Customers" at bounding box center [11, 110] width 18 height 15
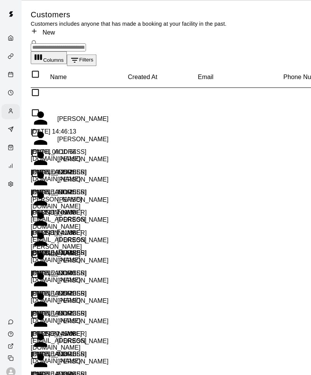
click at [17, 38] on div "Home" at bounding box center [13, 38] width 10 height 7
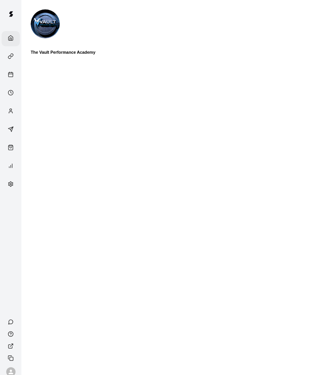
click at [12, 149] on icon "Retail" at bounding box center [11, 146] width 6 height 6
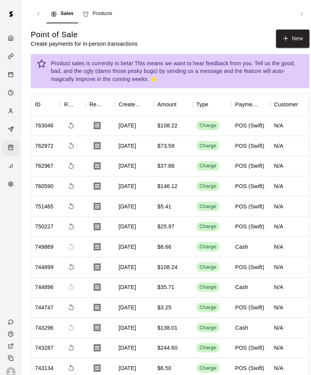
click at [11, 114] on div "Customers" at bounding box center [13, 110] width 10 height 7
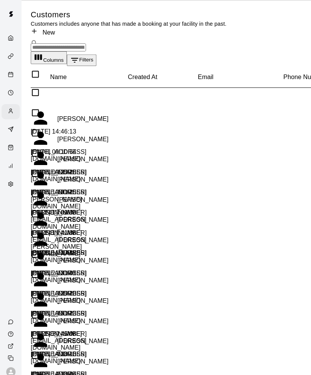
click at [15, 149] on div "Retail" at bounding box center [13, 146] width 10 height 7
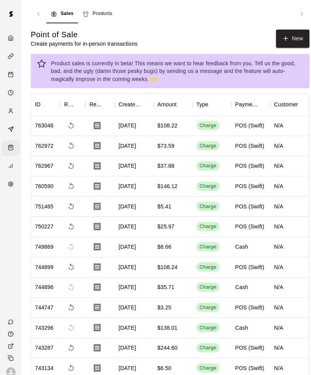
click at [13, 165] on icon "Reports" at bounding box center [11, 164] width 6 height 6
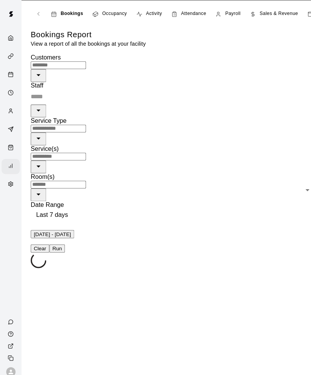
click at [14, 114] on div "Customers" at bounding box center [13, 110] width 10 height 7
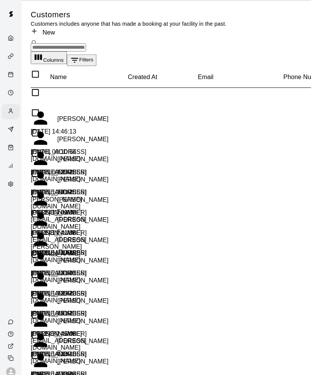
click at [17, 166] on div "Reports" at bounding box center [13, 164] width 10 height 7
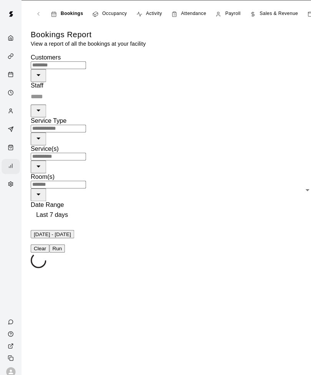
click at [14, 148] on div "Retail" at bounding box center [13, 146] width 10 height 7
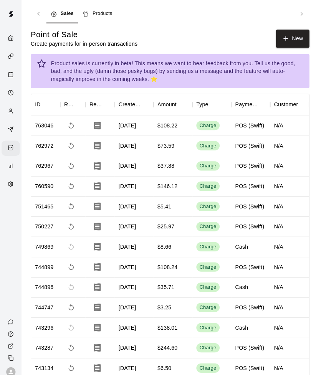
click at [101, 17] on span "Products" at bounding box center [101, 14] width 20 height 8
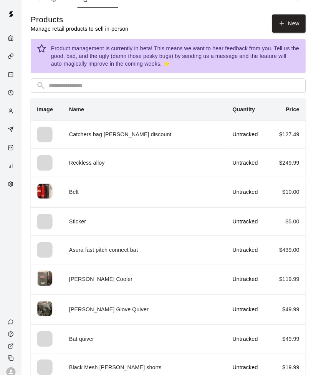
scroll to position [15, 0]
click at [82, 223] on td "Sticker" at bounding box center [142, 218] width 161 height 28
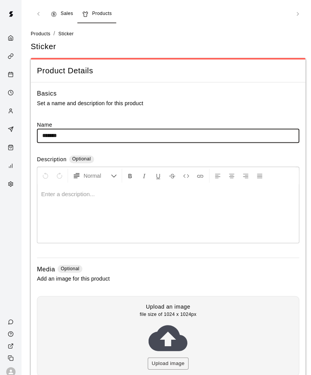
click at [175, 271] on button "Upload image" at bounding box center [166, 359] width 40 height 12
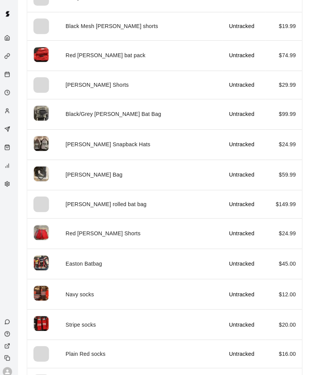
scroll to position [353, 0]
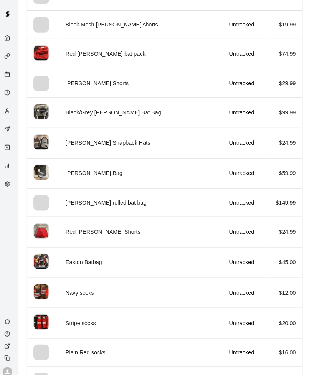
click at [81, 85] on td "[PERSON_NAME] Shorts" at bounding box center [142, 82] width 161 height 28
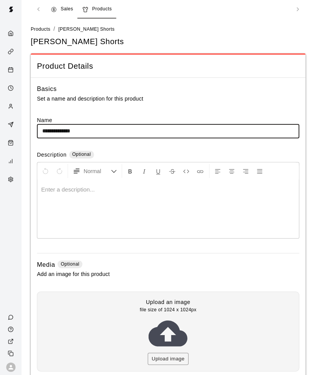
click at [172, 271] on button "Upload image" at bounding box center [166, 359] width 40 height 12
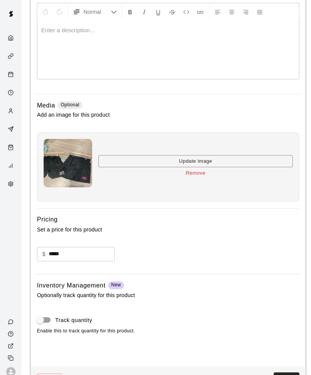
scroll to position [162, 0]
click at [282, 271] on button "Save" at bounding box center [282, 375] width 25 height 14
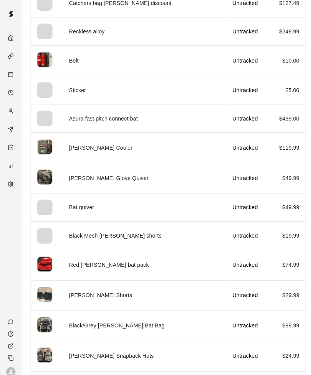
scroll to position [145, 0]
click at [110, 233] on td "Black Mesh Marucci shorts" at bounding box center [142, 232] width 161 height 28
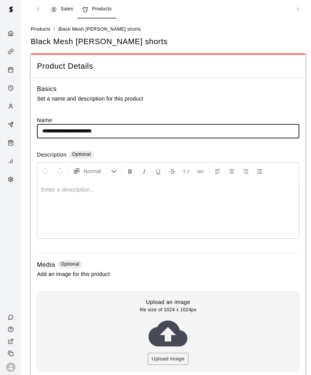
click at [174, 271] on button "Upload image" at bounding box center [166, 359] width 40 height 12
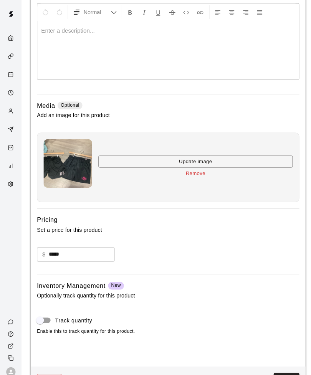
scroll to position [162, 0]
click at [285, 271] on button "Save" at bounding box center [282, 375] width 25 height 14
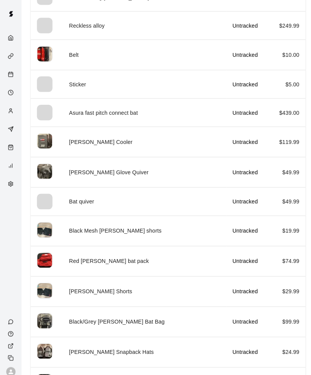
scroll to position [151, 0]
click at [91, 271] on td "[PERSON_NAME] Shorts" at bounding box center [142, 288] width 161 height 30
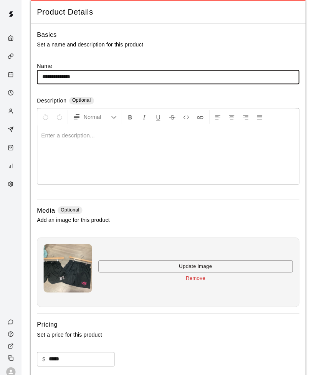
click at [198, 271] on button "Remove" at bounding box center [193, 275] width 192 height 12
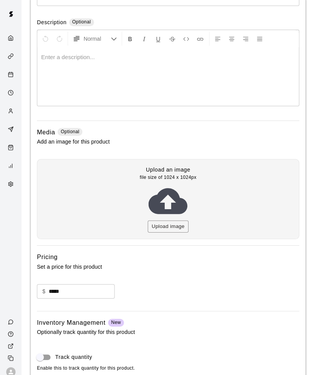
click at [175, 223] on button "Upload image" at bounding box center [166, 224] width 40 height 12
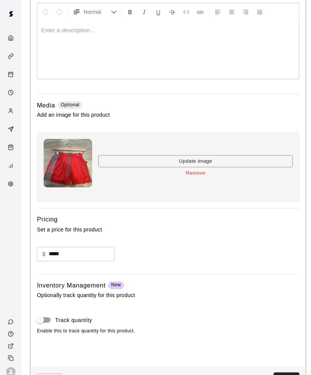
scroll to position [162, 0]
click at [285, 271] on button "Save" at bounding box center [282, 375] width 25 height 14
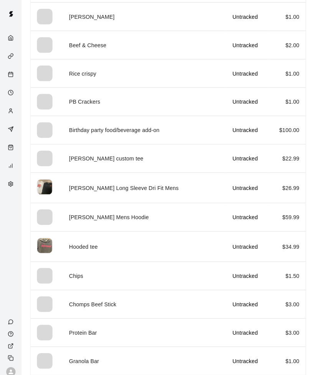
scroll to position [863, 0]
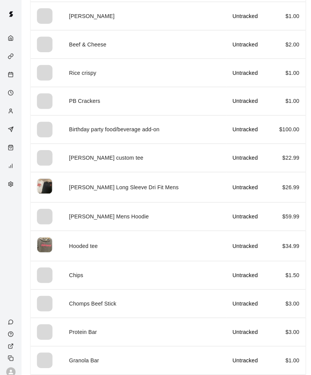
click at [104, 158] on td "Marucci custom tee" at bounding box center [142, 156] width 161 height 28
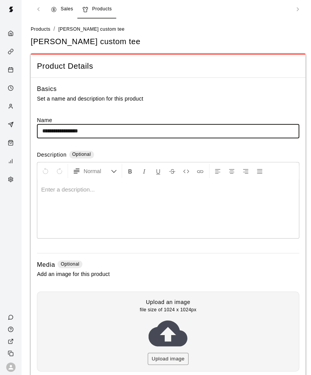
click at [173, 271] on button "Upload image" at bounding box center [166, 359] width 40 height 12
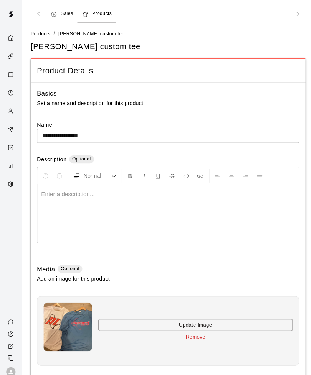
click at [43, 131] on input "**********" at bounding box center [165, 134] width 259 height 14
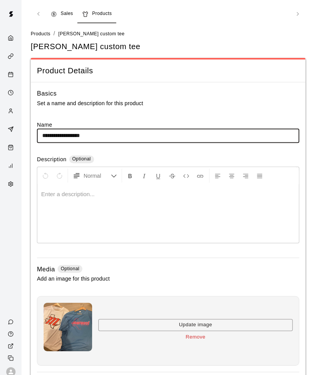
type input "**********"
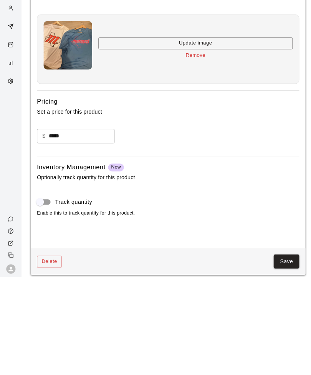
scroll to position [182, 0]
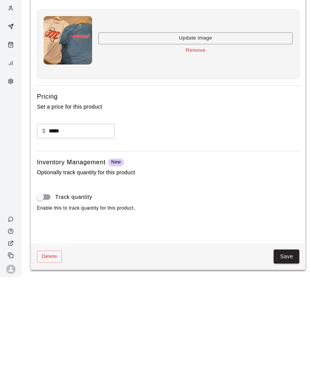
click at [281, 271] on button "Save" at bounding box center [282, 355] width 25 height 14
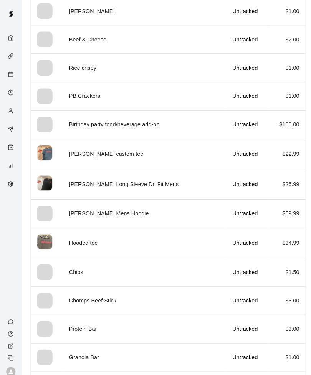
scroll to position [868, 0]
click at [104, 210] on td "Marucci Mens Hoodie" at bounding box center [142, 211] width 161 height 28
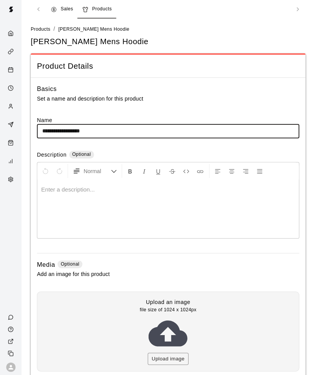
click at [176, 271] on button "Upload image" at bounding box center [166, 359] width 40 height 12
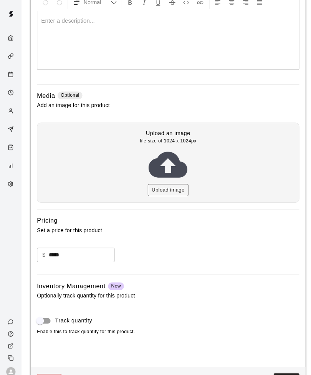
scroll to position [171, 0]
click at [174, 187] on button "Upload image" at bounding box center [166, 188] width 40 height 12
click at [167, 191] on button "Upload image" at bounding box center [166, 188] width 40 height 12
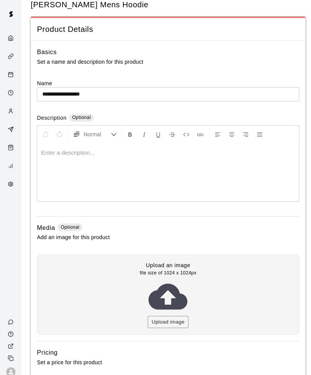
scroll to position [0, 0]
